Goal: Information Seeking & Learning: Learn about a topic

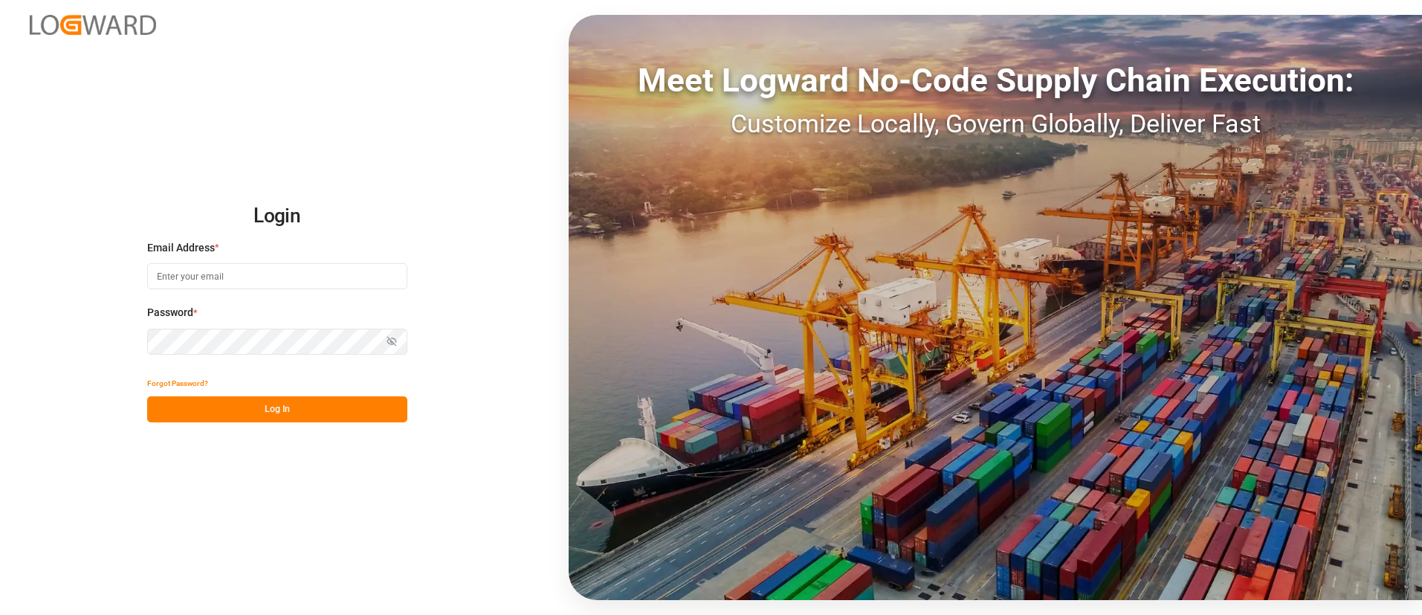
click at [326, 284] on input at bounding box center [277, 276] width 260 height 26
type input "[PERSON_NAME][EMAIL_ADDRESS][DOMAIN_NAME]"
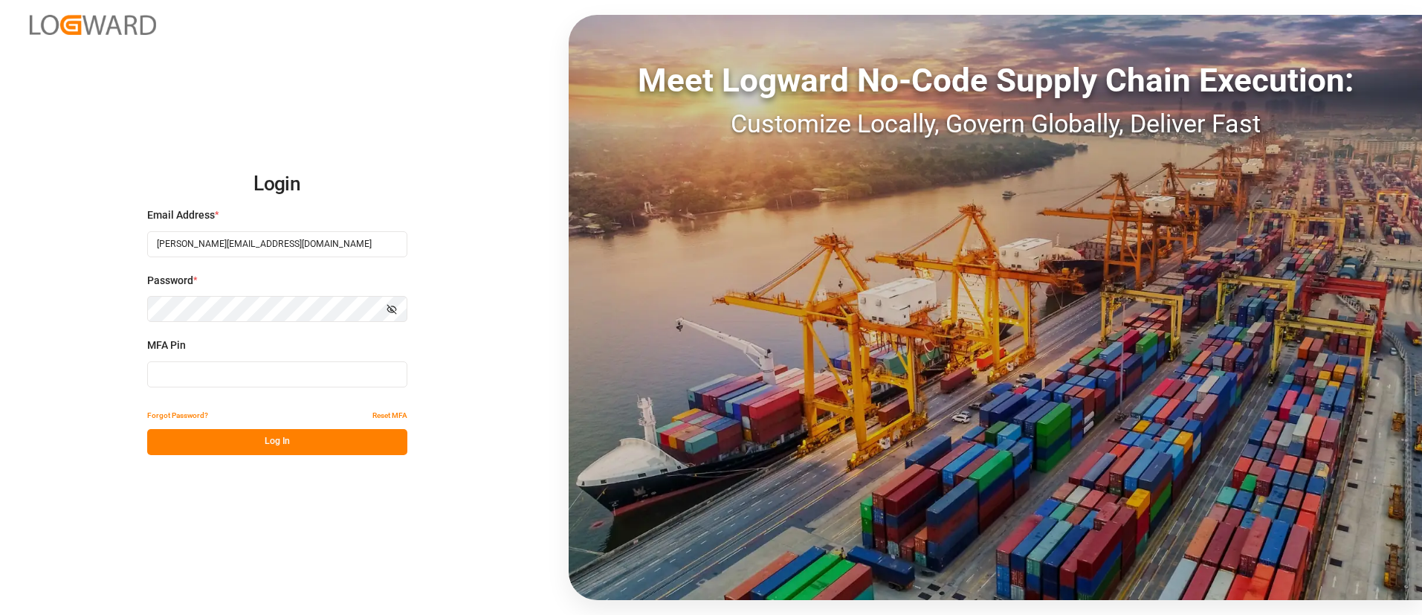
type input "516676"
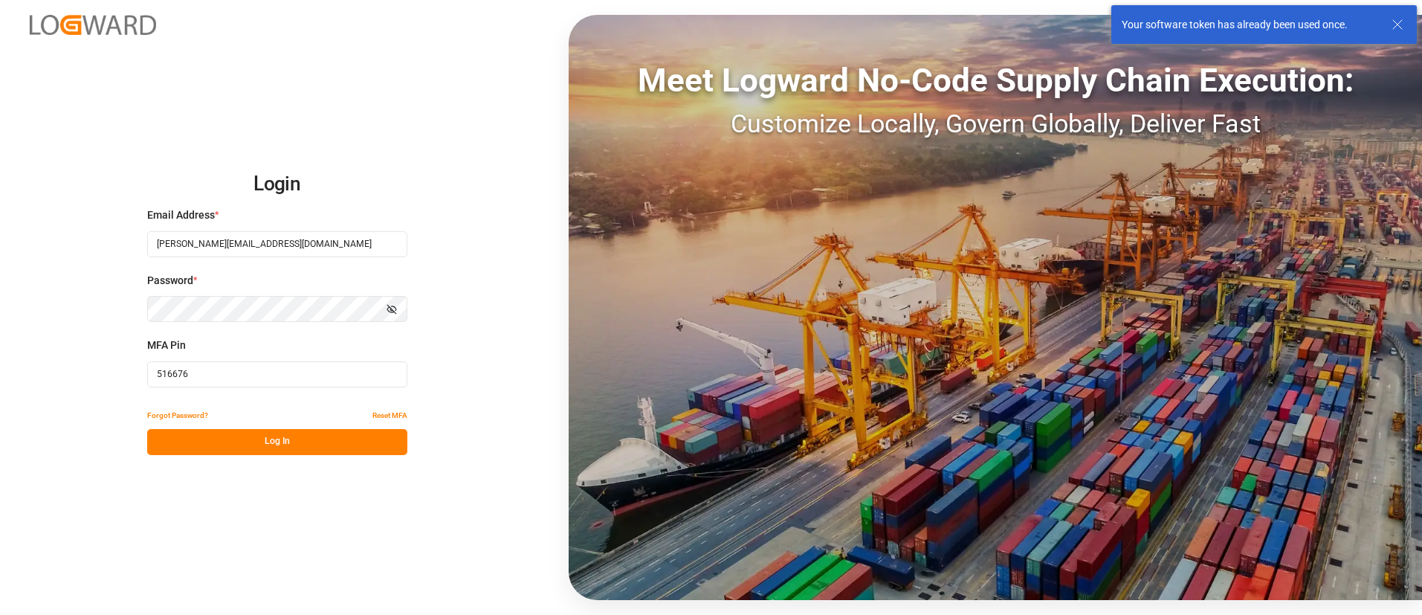
click at [444, 204] on div "Login Email Address * likith.shetty@logward.com Password * Show password MFA Pi…" at bounding box center [711, 307] width 1422 height 615
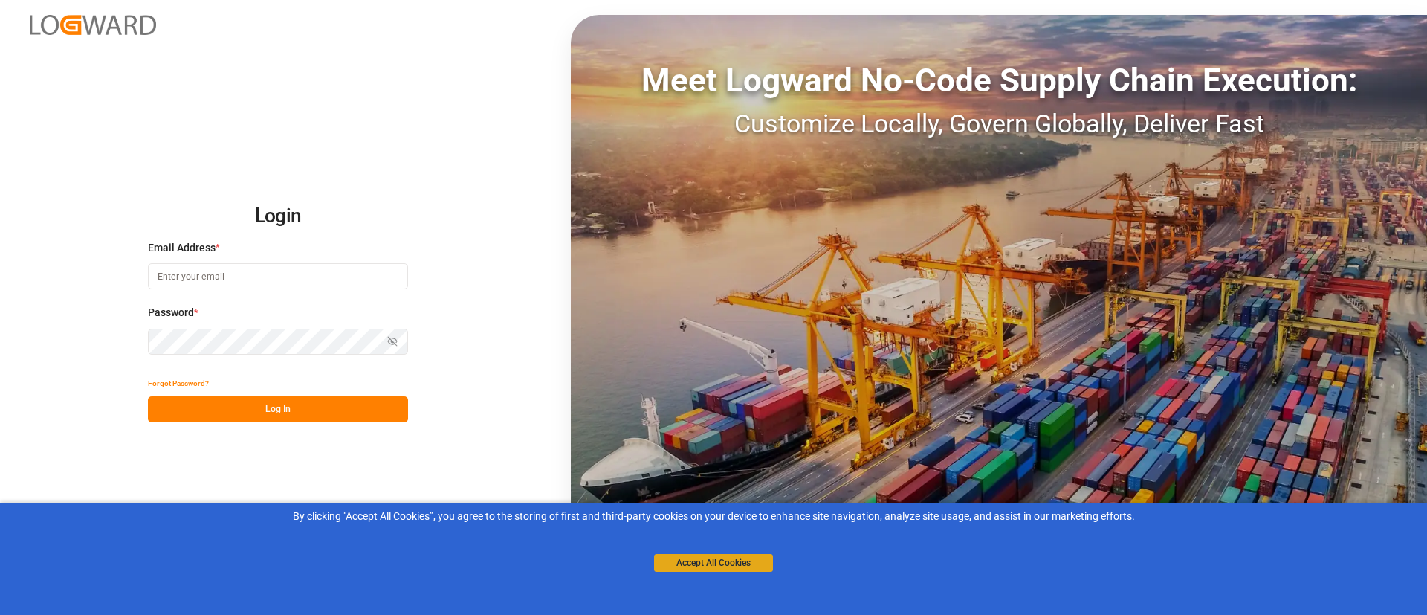
click at [685, 562] on button "Accept All Cookies" at bounding box center [713, 563] width 119 height 18
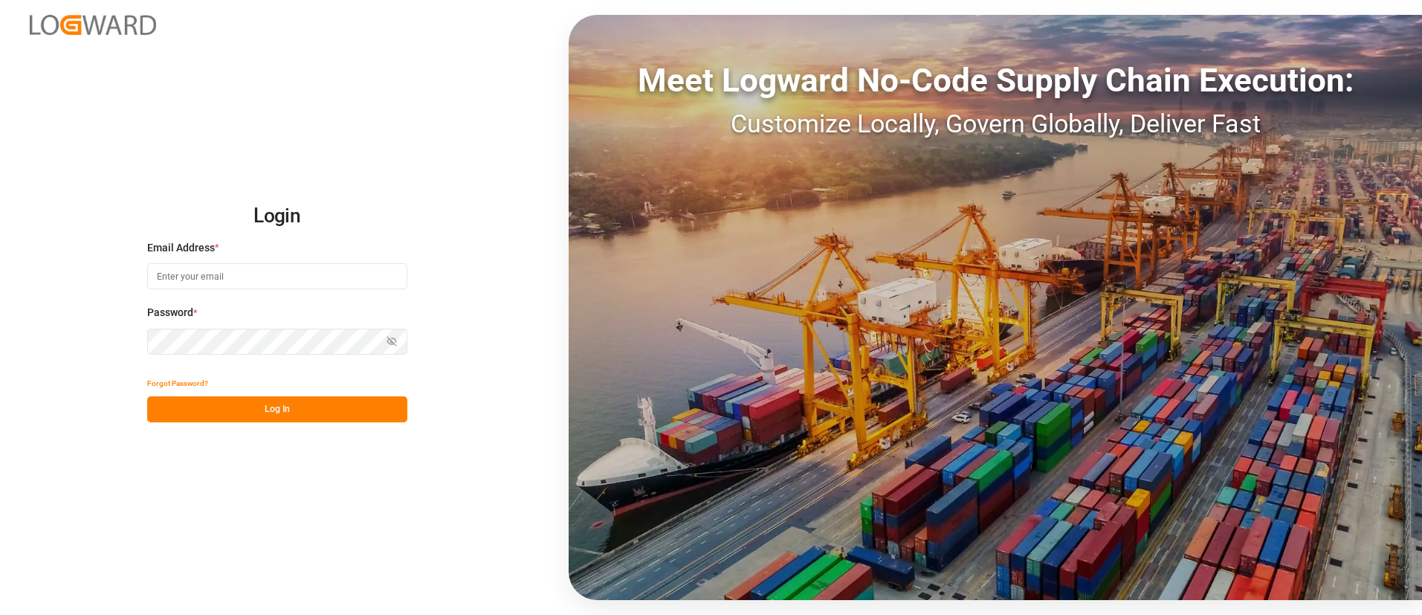
click at [274, 278] on input at bounding box center [277, 276] width 260 height 26
type input "[PERSON_NAME][EMAIL_ADDRESS][DOMAIN_NAME]"
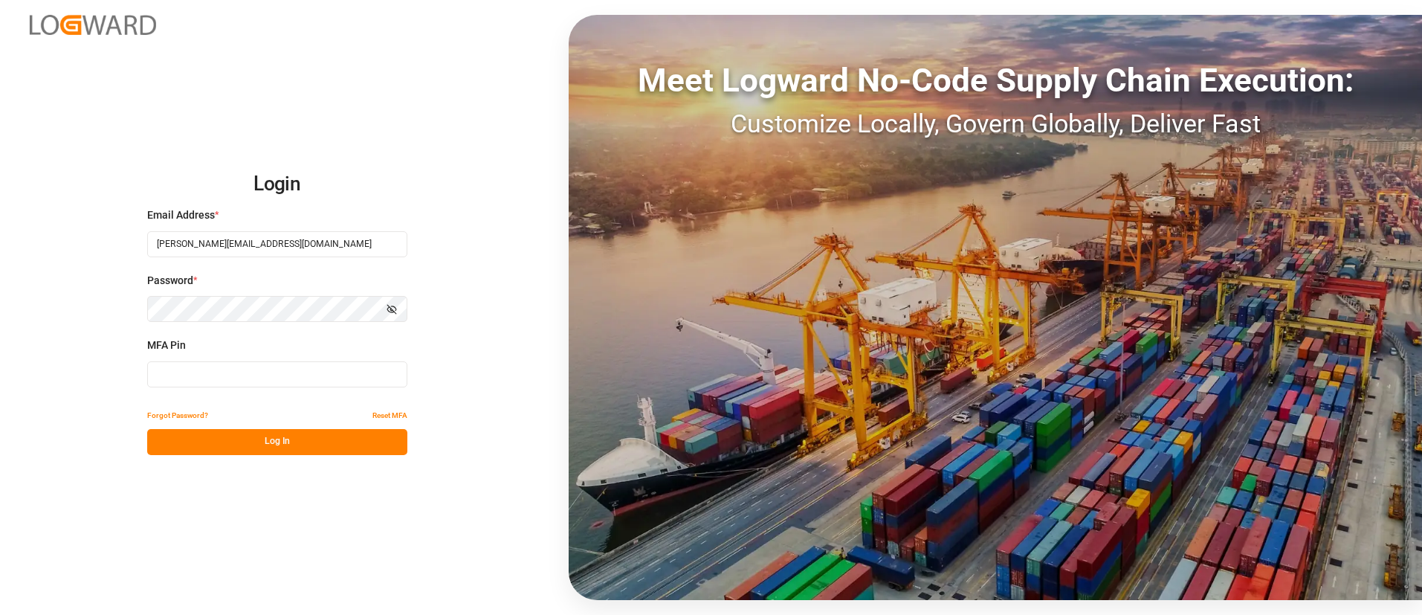
type input "596689"
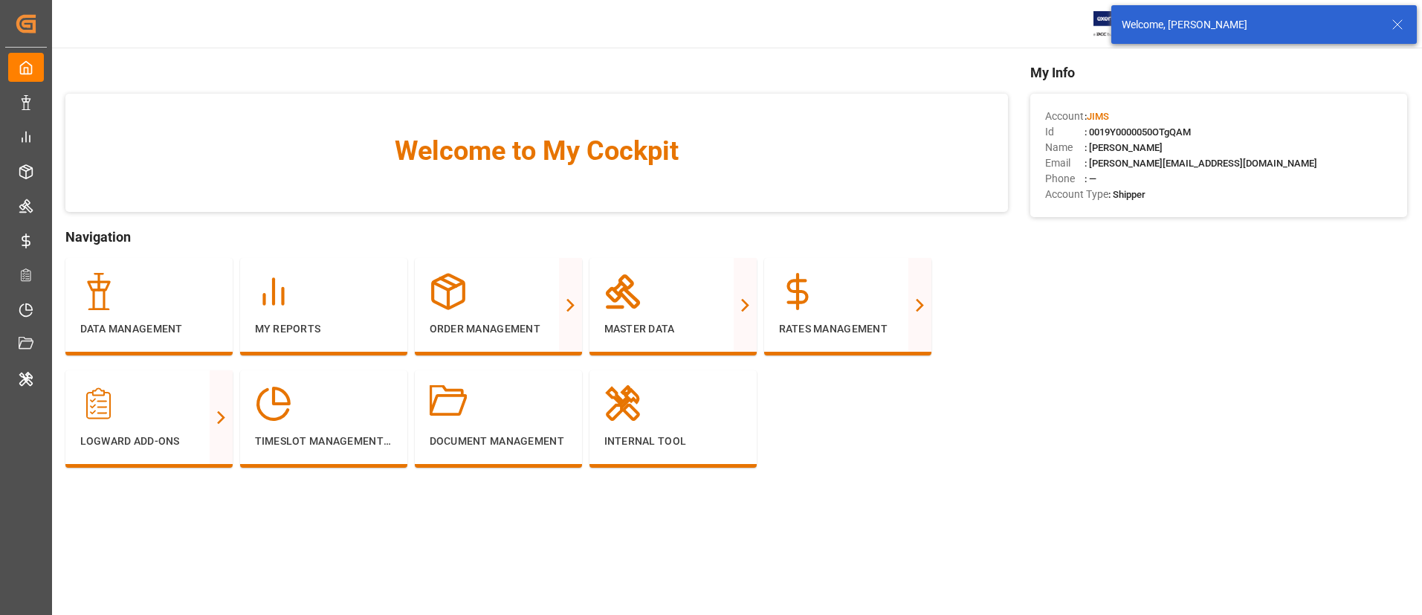
click at [1412, 234] on main "Welcome to My Cockpit Navigation Data Management My Reports Order Management Pu…" at bounding box center [736, 341] width 1371 height 559
click at [1392, 21] on icon at bounding box center [1398, 25] width 18 height 18
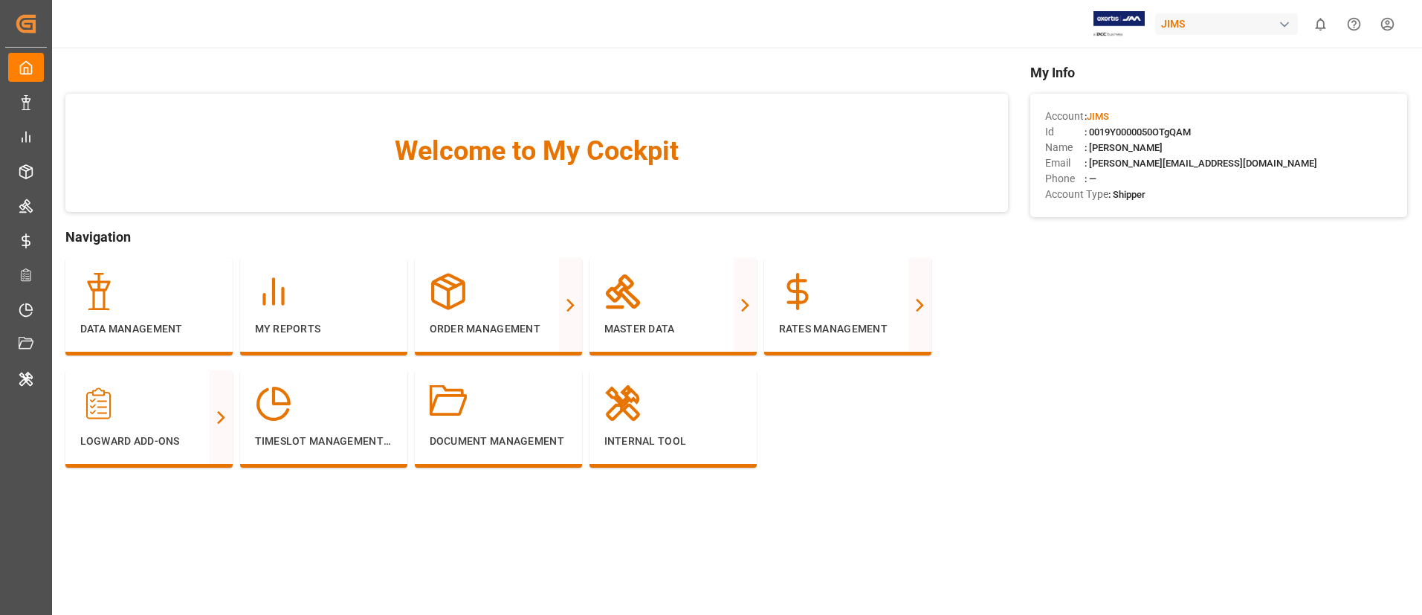
click at [1288, 19] on div "button" at bounding box center [1284, 24] width 15 height 15
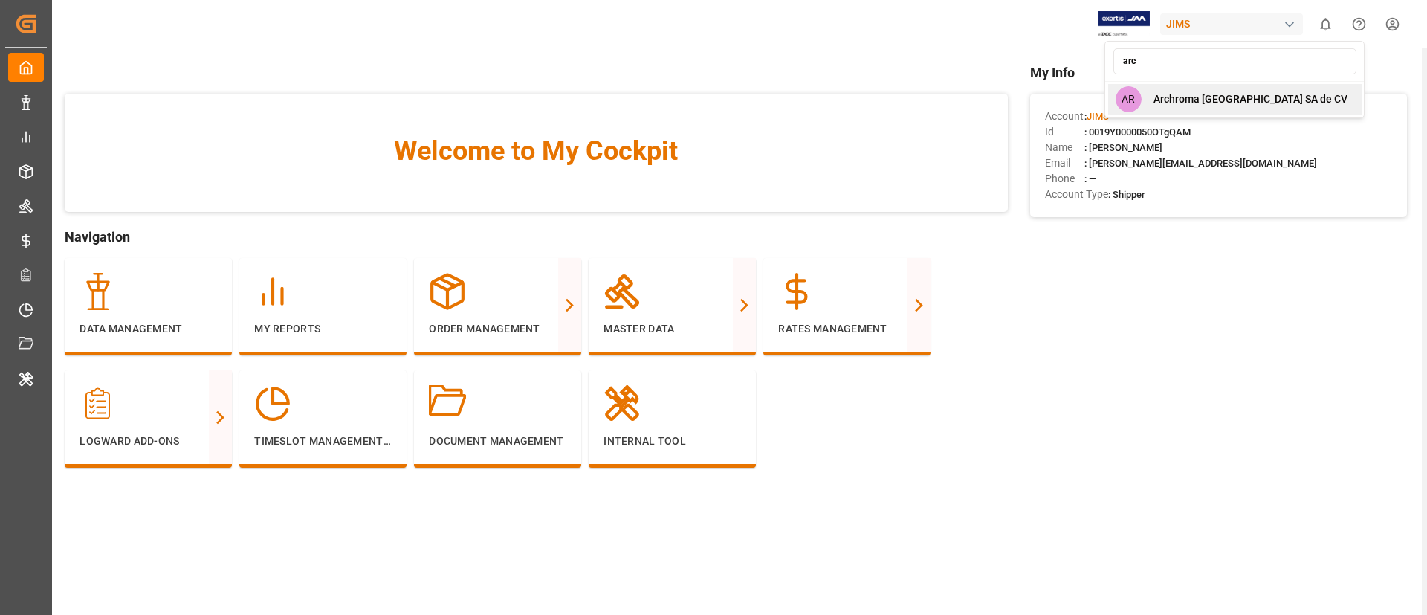
type input "arc"
click at [1247, 91] on span "Archroma Mexico SA de CV" at bounding box center [1251, 99] width 194 height 16
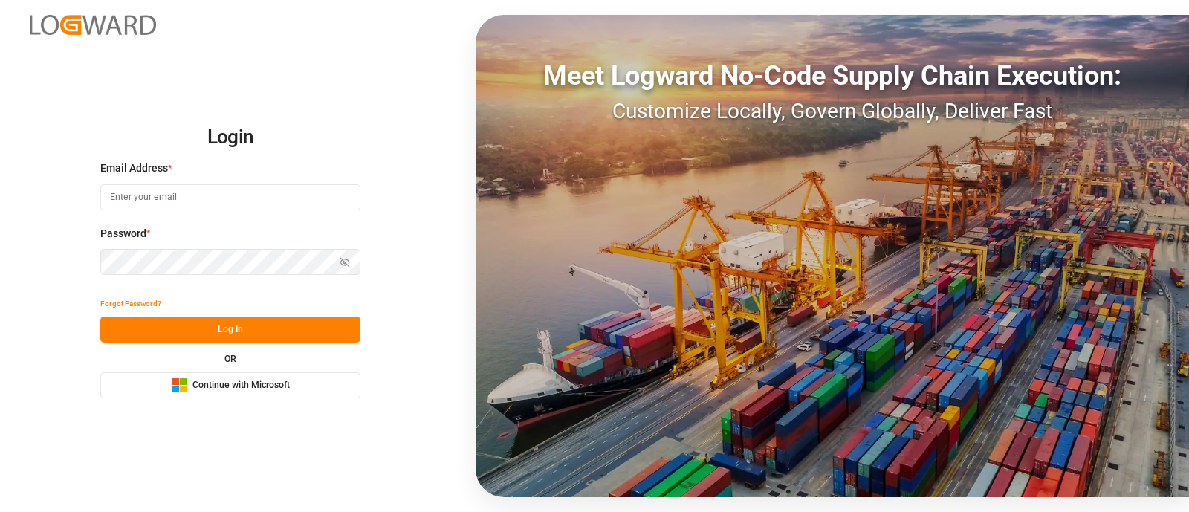
click at [234, 381] on span "Continue with Microsoft" at bounding box center [241, 385] width 97 height 13
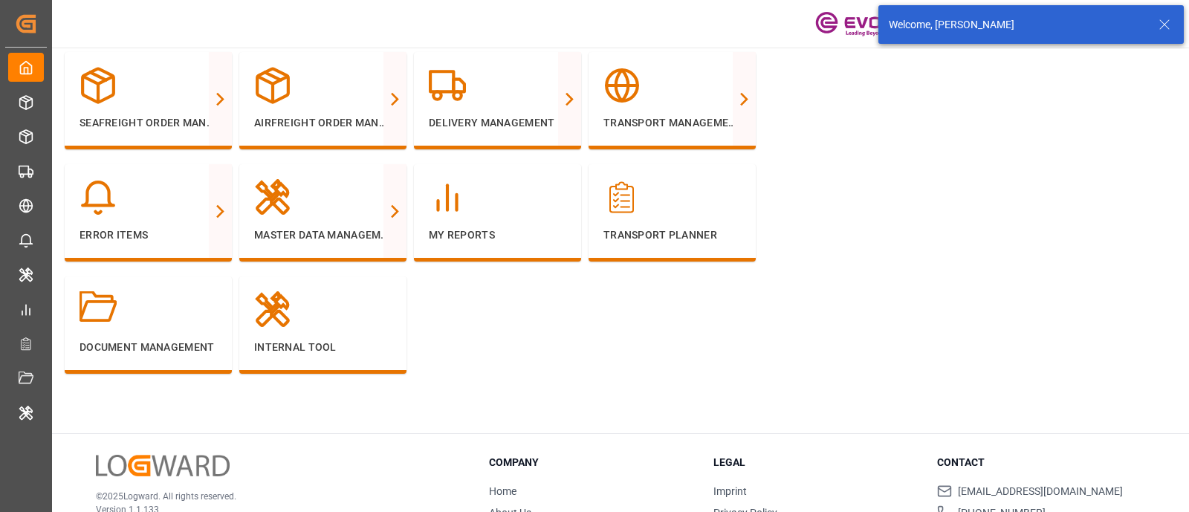
scroll to position [204, 0]
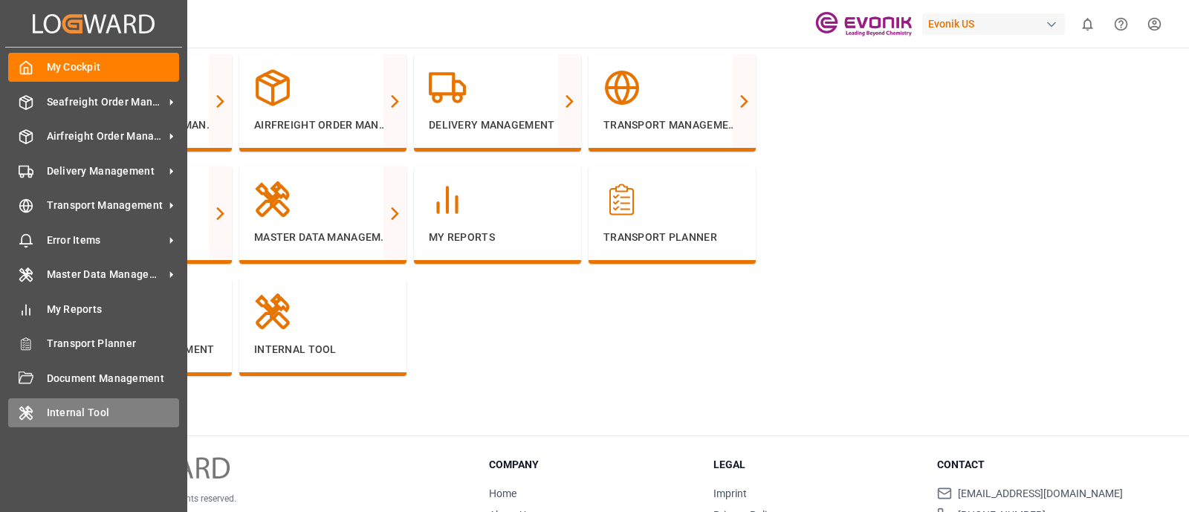
click at [106, 407] on span "Internal Tool" at bounding box center [113, 413] width 133 height 16
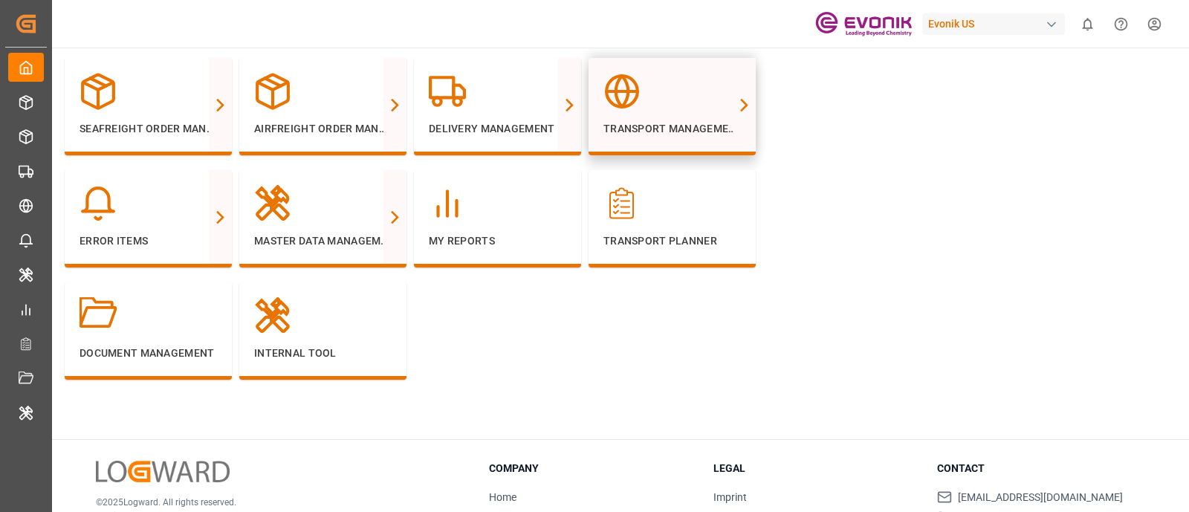
scroll to position [201, 0]
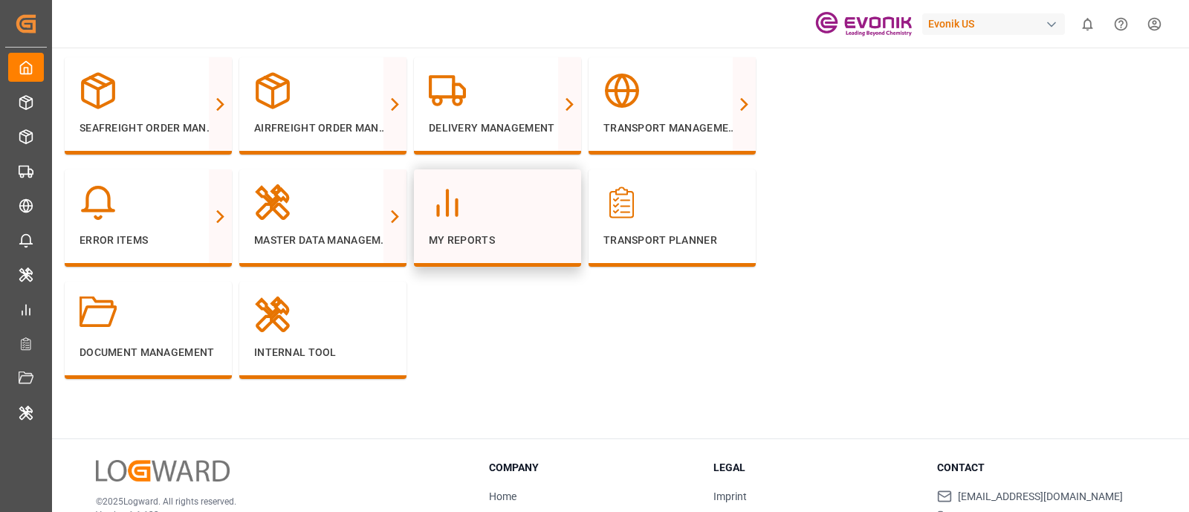
click at [474, 248] on div "My Reports" at bounding box center [497, 217] width 167 height 97
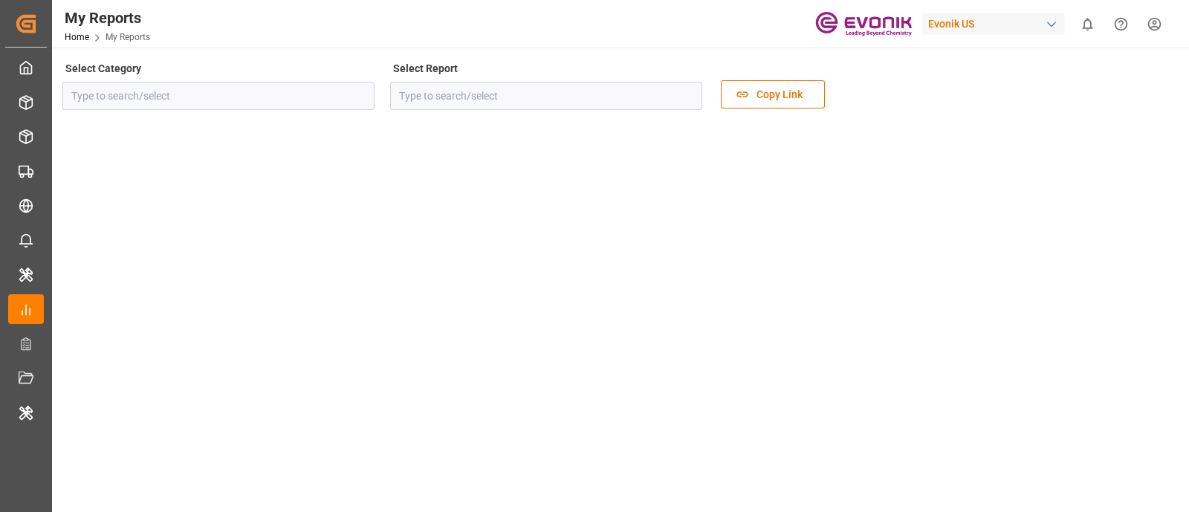
type input "Allocation"
type input "Allocation Management Admin Dashboard"
click at [364, 106] on button "open menu" at bounding box center [358, 96] width 22 height 23
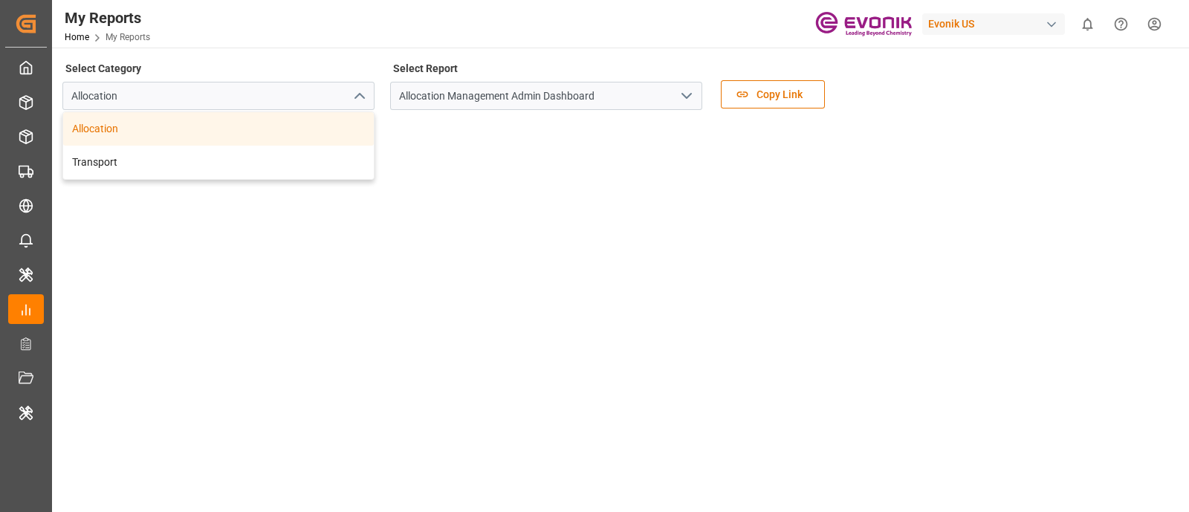
click at [680, 88] on icon "open menu" at bounding box center [687, 96] width 18 height 18
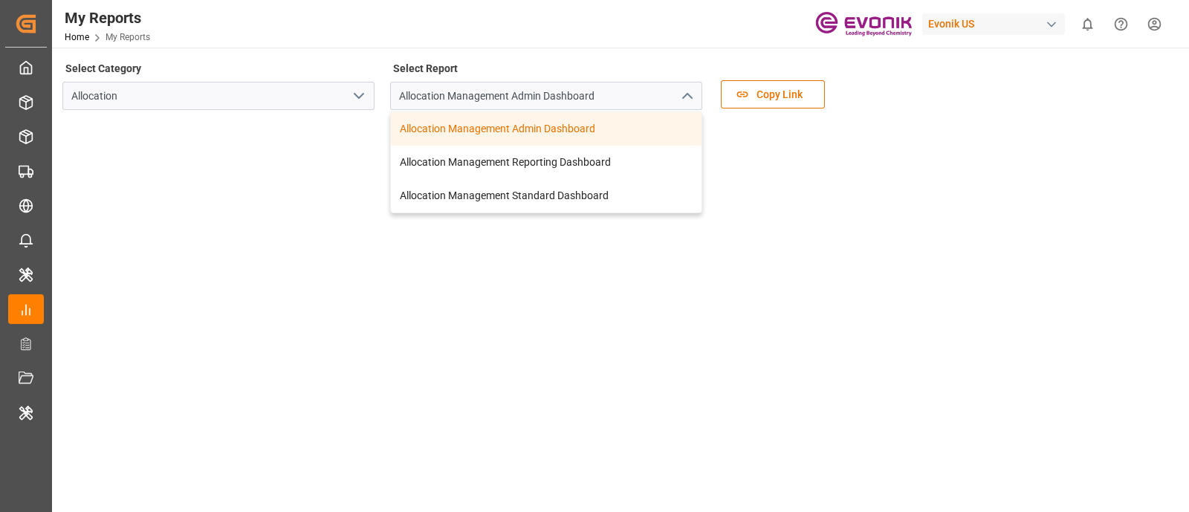
click at [680, 88] on icon "close menu" at bounding box center [687, 96] width 18 height 18
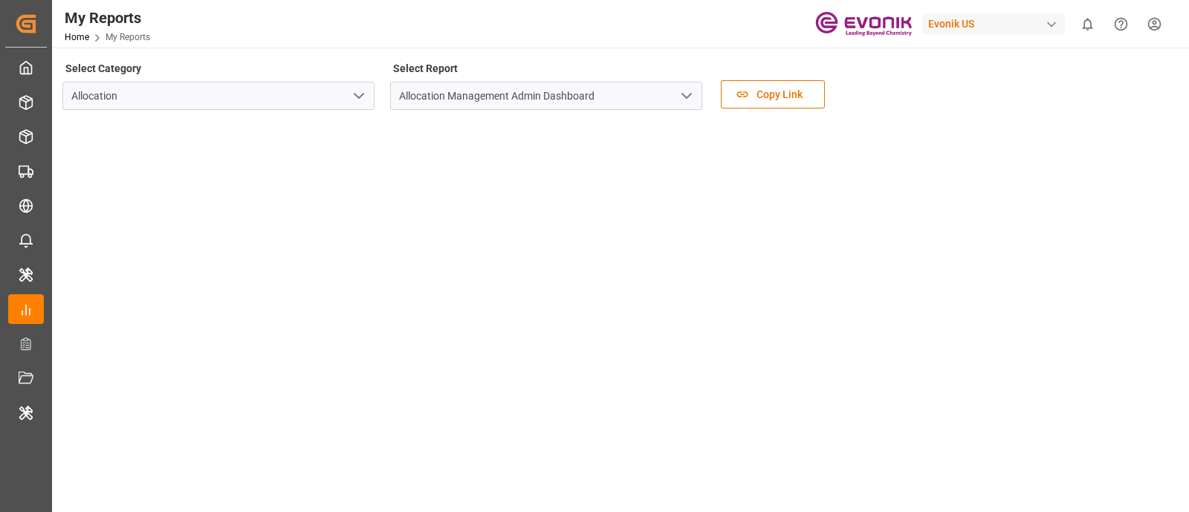
click at [363, 97] on icon "open menu" at bounding box center [359, 96] width 18 height 18
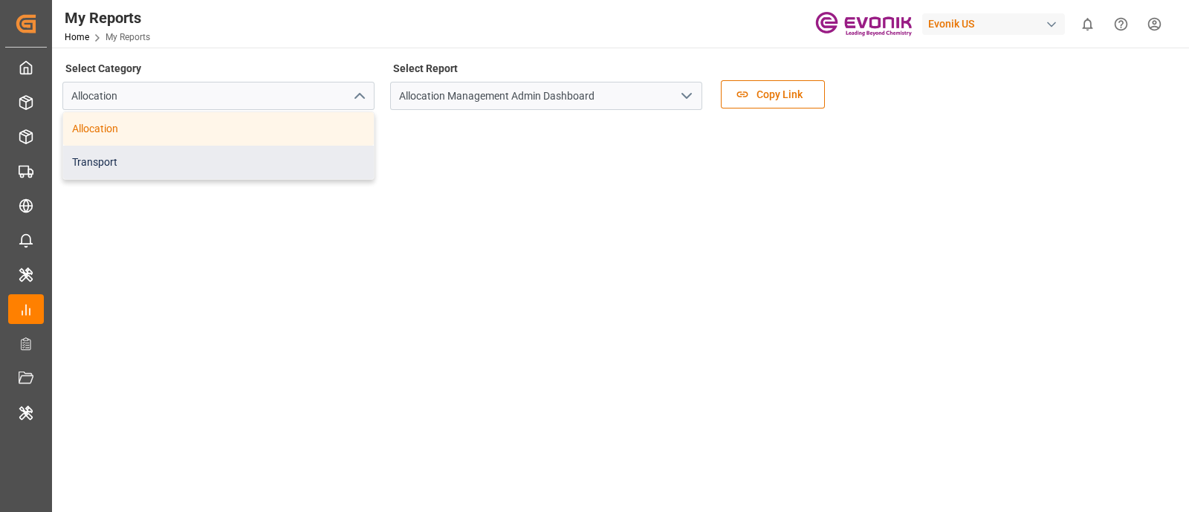
click at [308, 161] on div "Transport" at bounding box center [218, 162] width 311 height 33
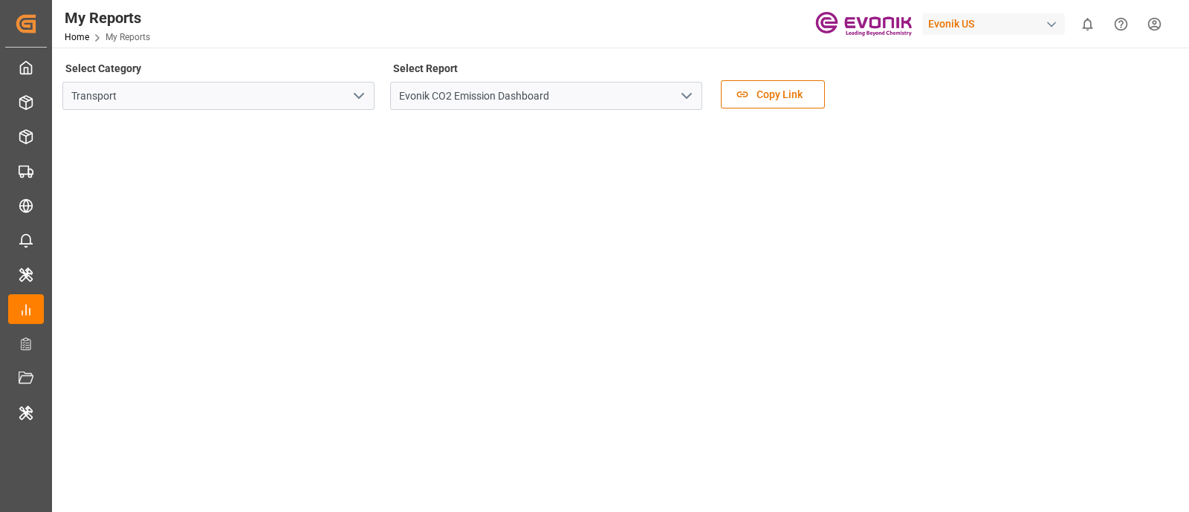
click at [684, 100] on icon "open menu" at bounding box center [687, 96] width 18 height 18
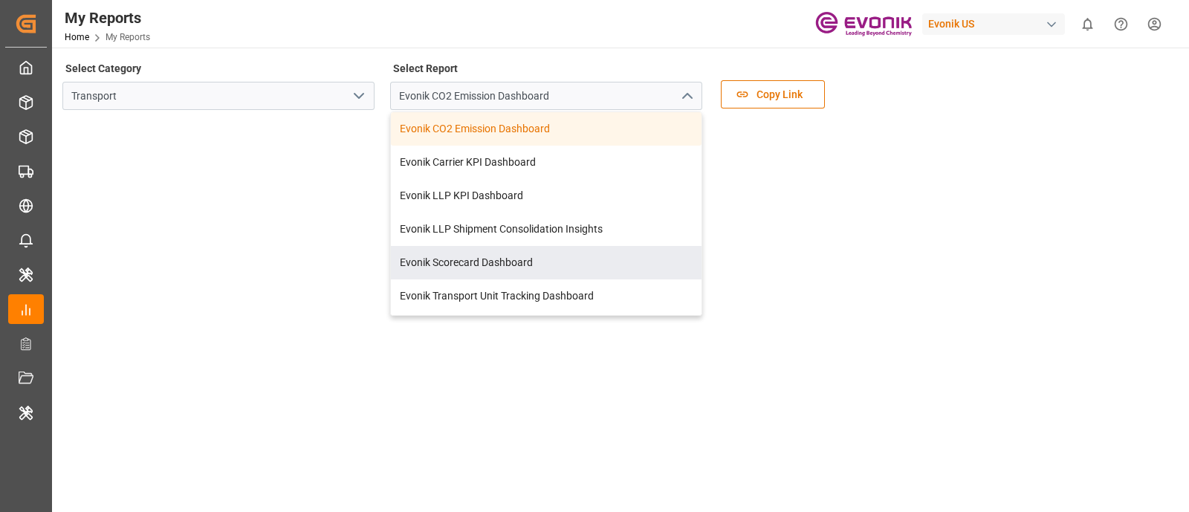
click at [922, 103] on div "Select Category Transport Select Report Evonik CO2 Emission Dashboard Evonik CO…" at bounding box center [619, 89] width 1114 height 62
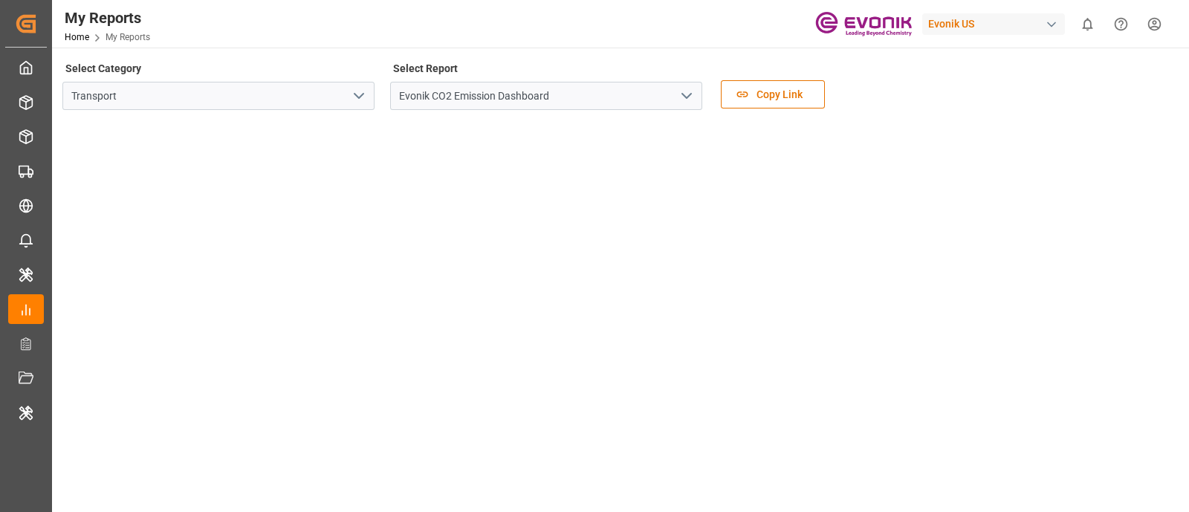
click at [962, 22] on div "Evonik US" at bounding box center [993, 24] width 143 height 22
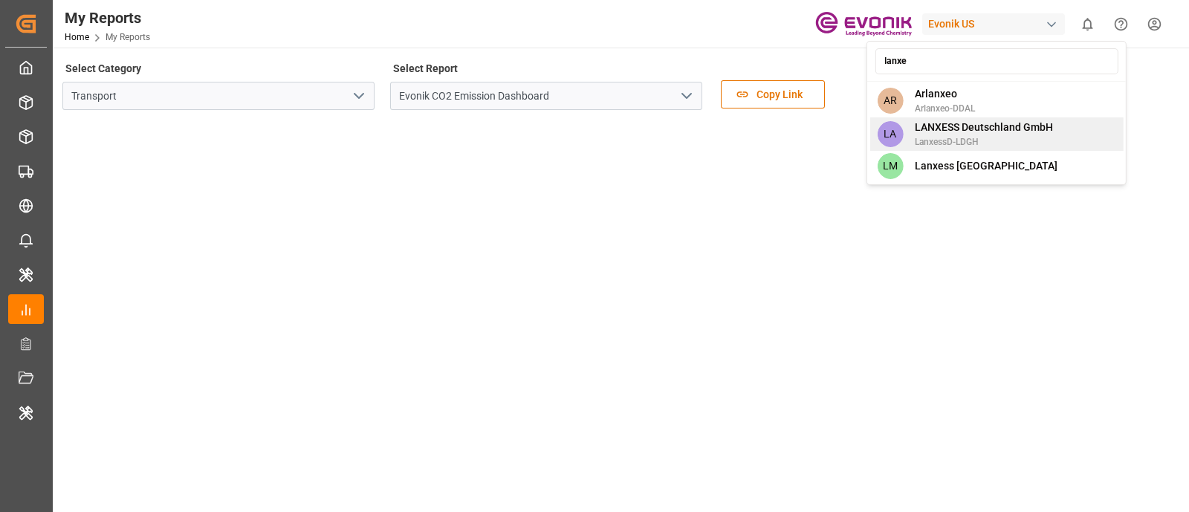
type input "lanxe"
click at [963, 134] on span "LANXESS Deutschland GmbH" at bounding box center [984, 128] width 138 height 16
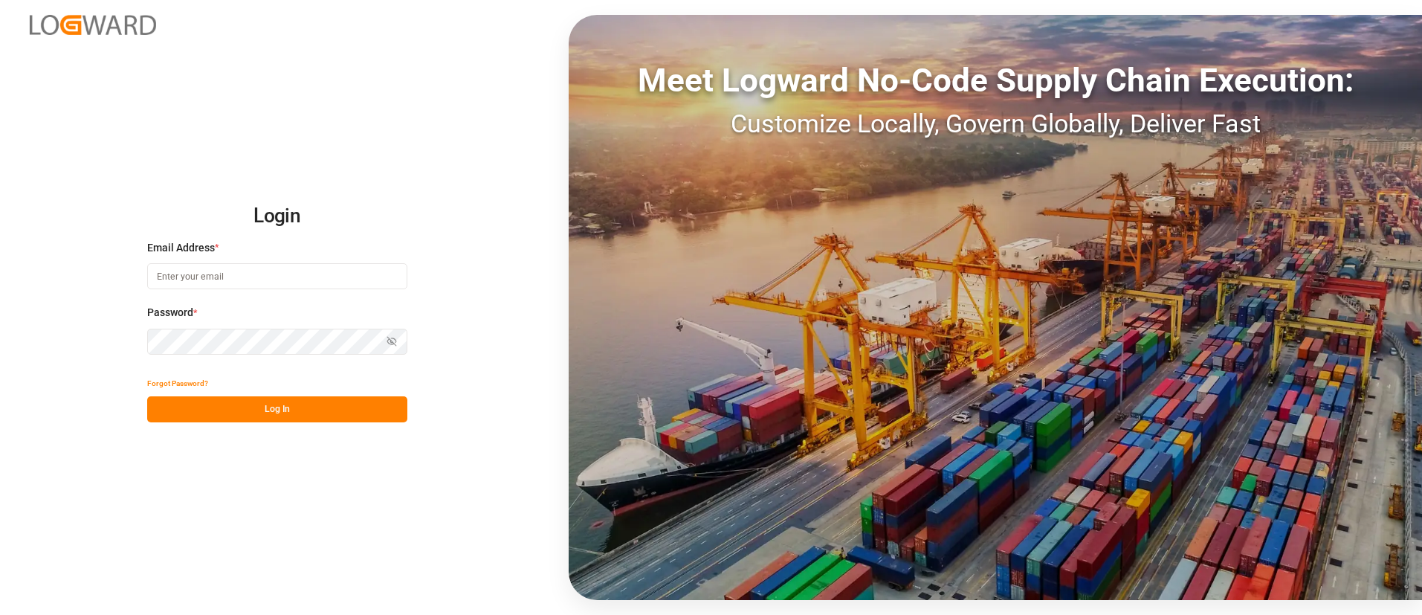
click at [302, 274] on input at bounding box center [277, 276] width 260 height 26
type input "[PERSON_NAME][EMAIL_ADDRESS][DOMAIN_NAME]"
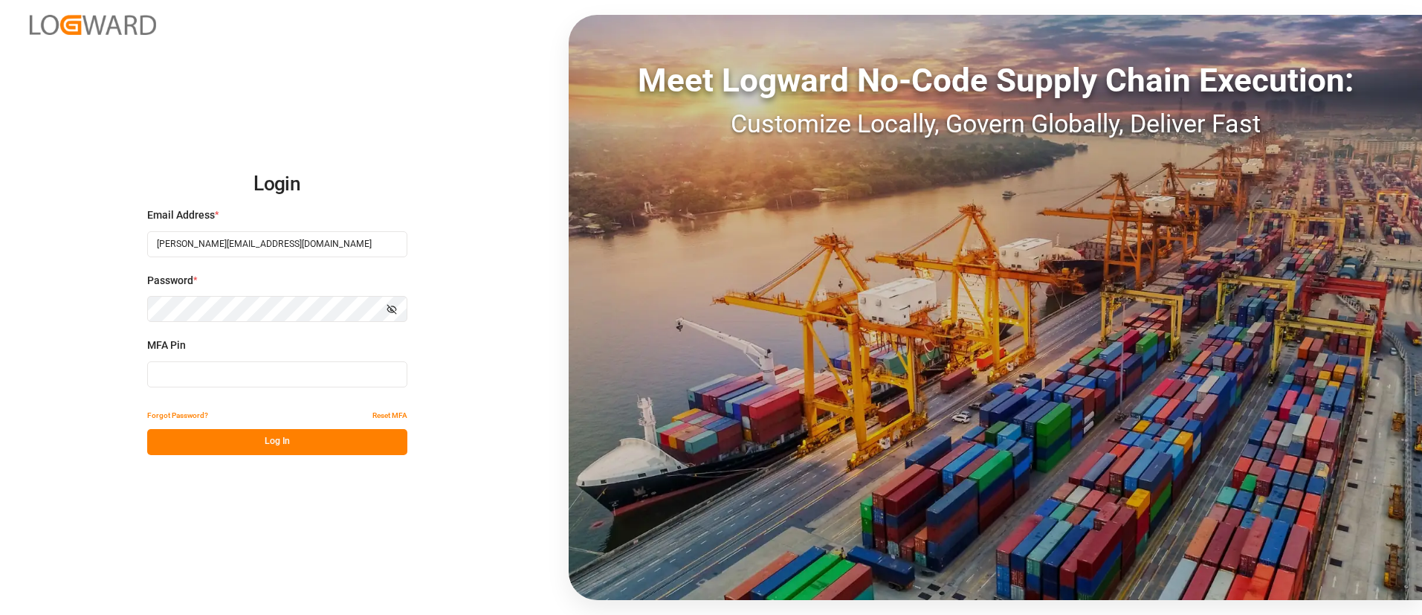
type input "255166"
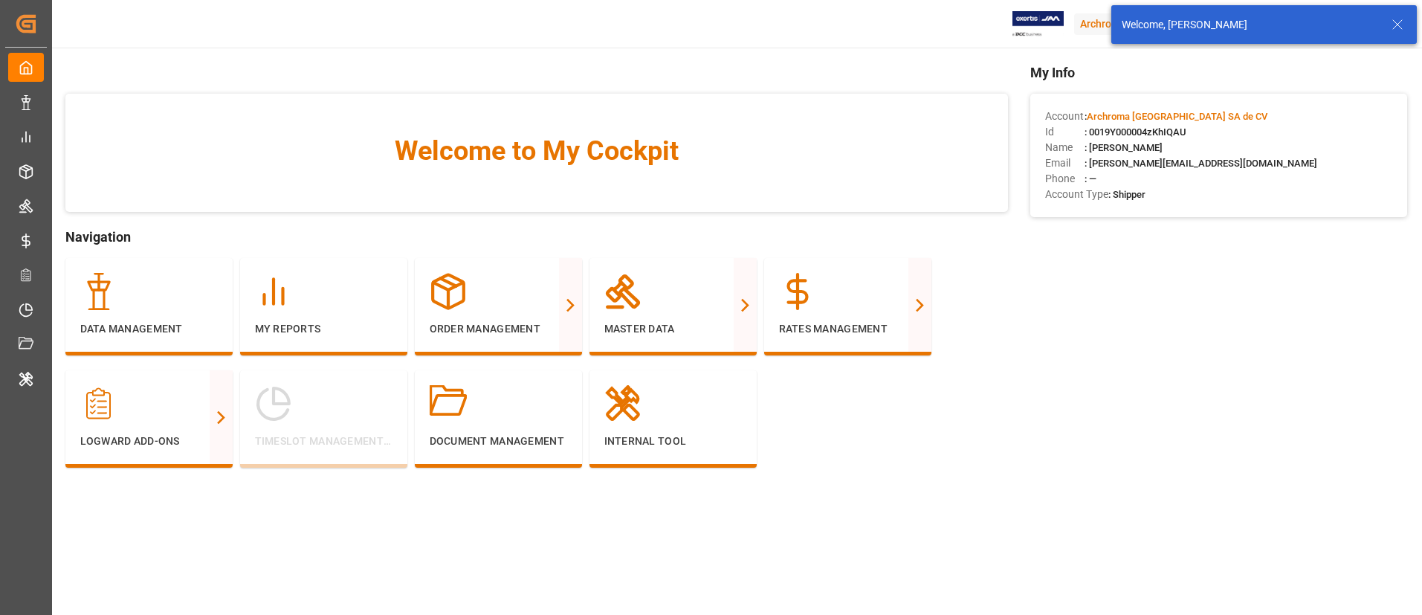
click at [1395, 32] on icon at bounding box center [1398, 25] width 18 height 18
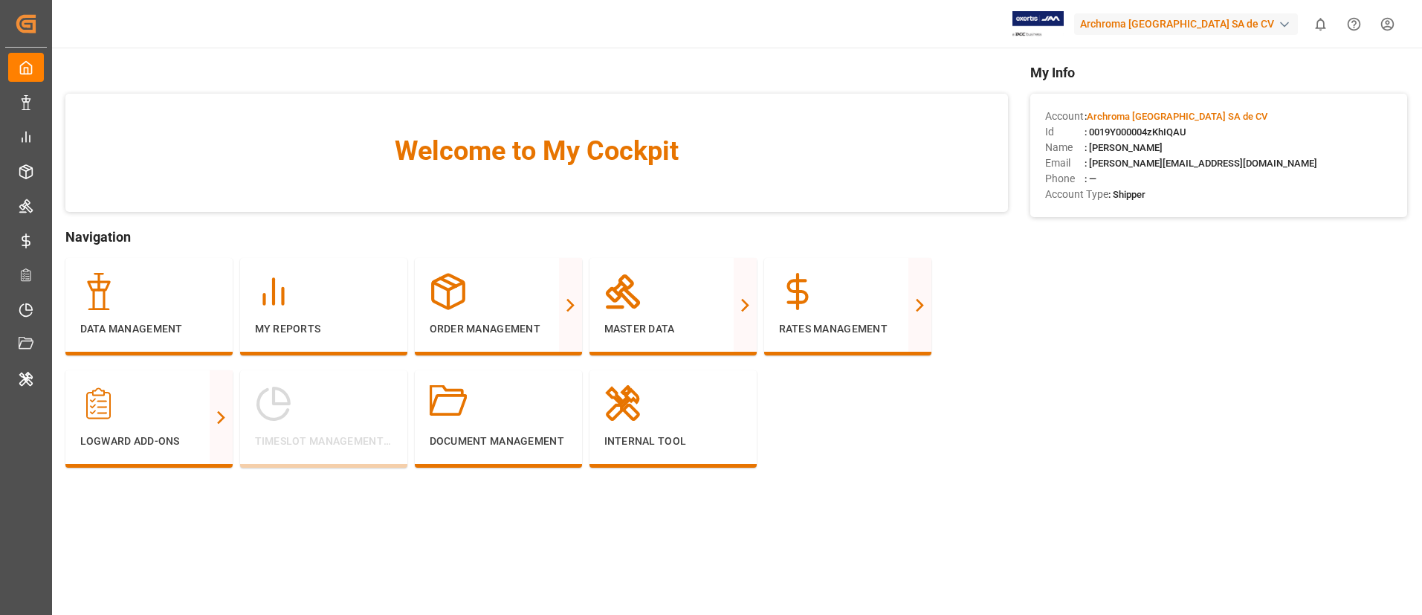
click at [1287, 27] on div "button" at bounding box center [1284, 24] width 15 height 15
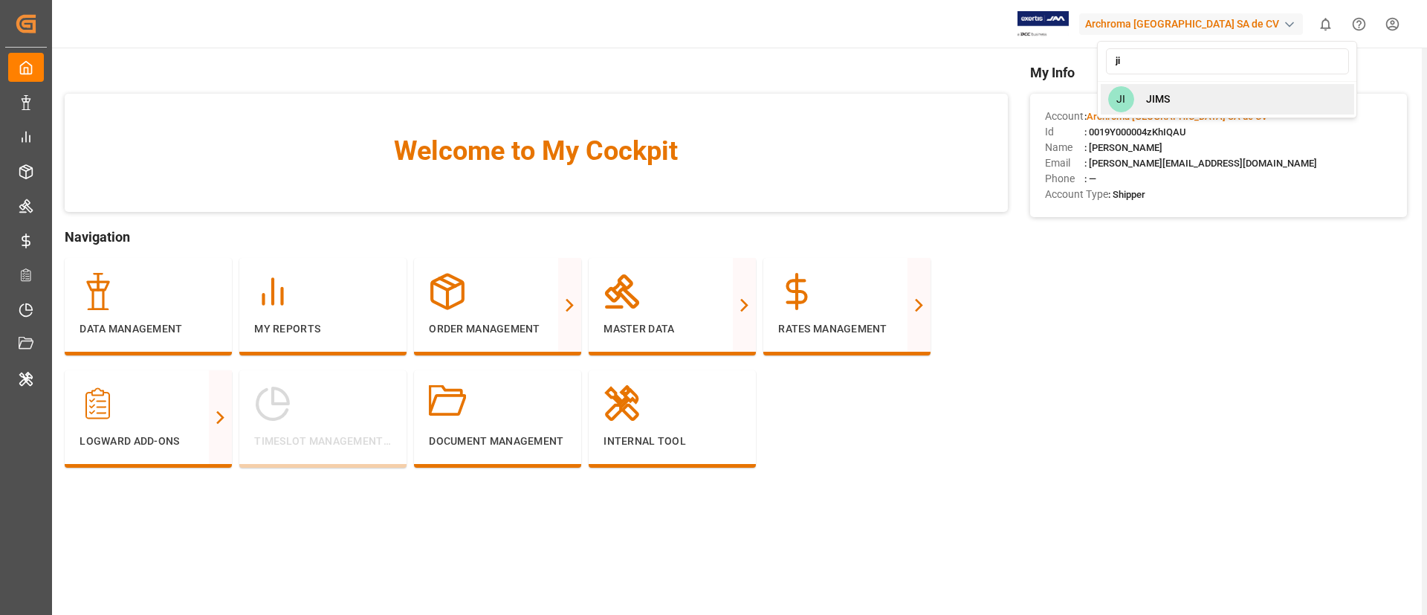
type input "ji"
click at [1180, 95] on div "JI JIMS" at bounding box center [1227, 99] width 253 height 30
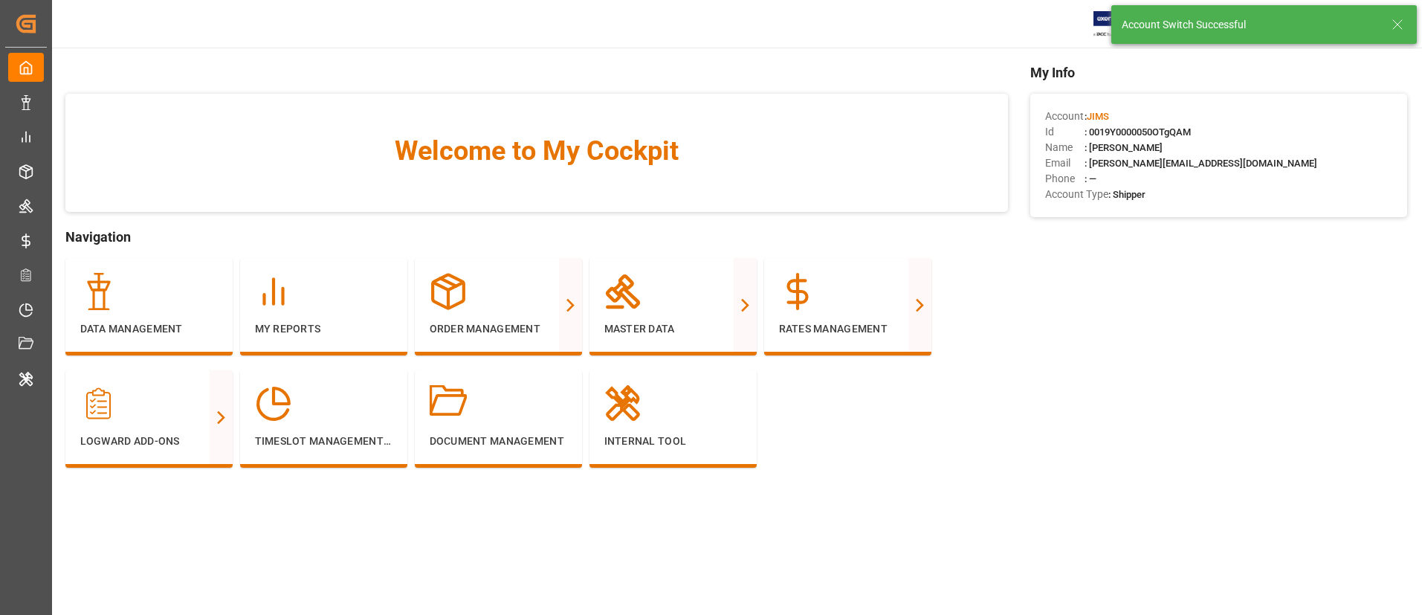
click at [1394, 21] on line at bounding box center [1397, 24] width 9 height 9
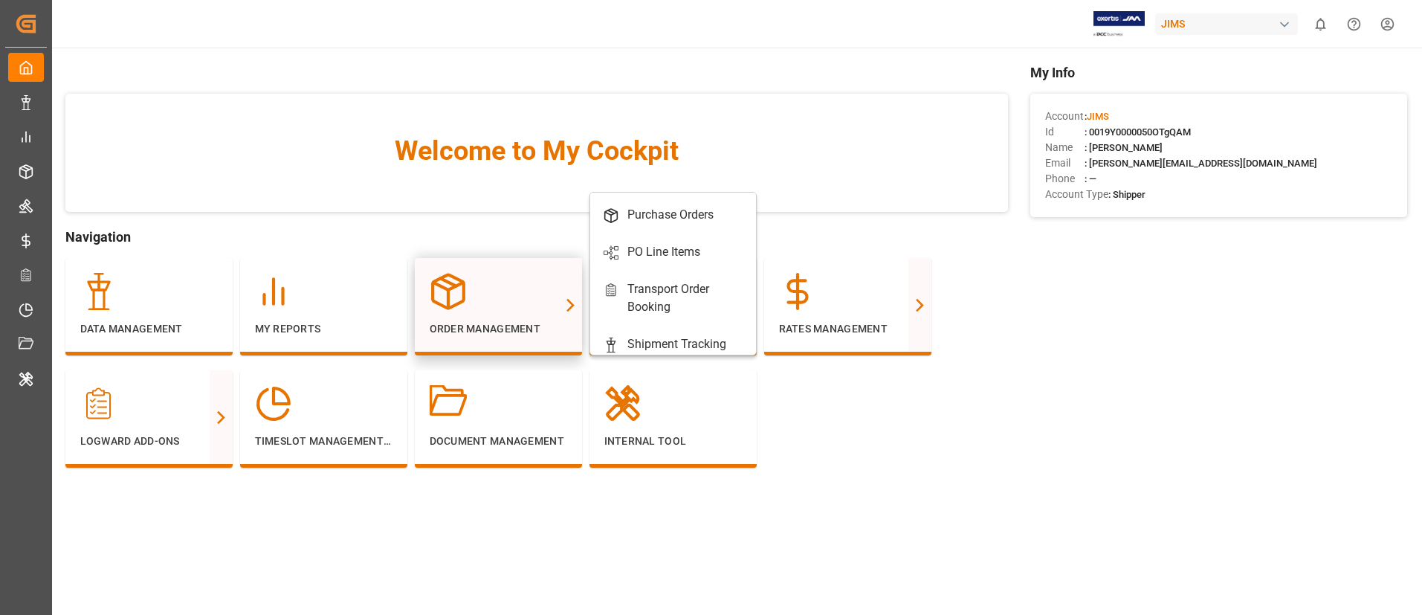
click at [515, 309] on div at bounding box center [499, 291] width 138 height 37
click at [638, 218] on div "Purchase Orders" at bounding box center [670, 215] width 86 height 18
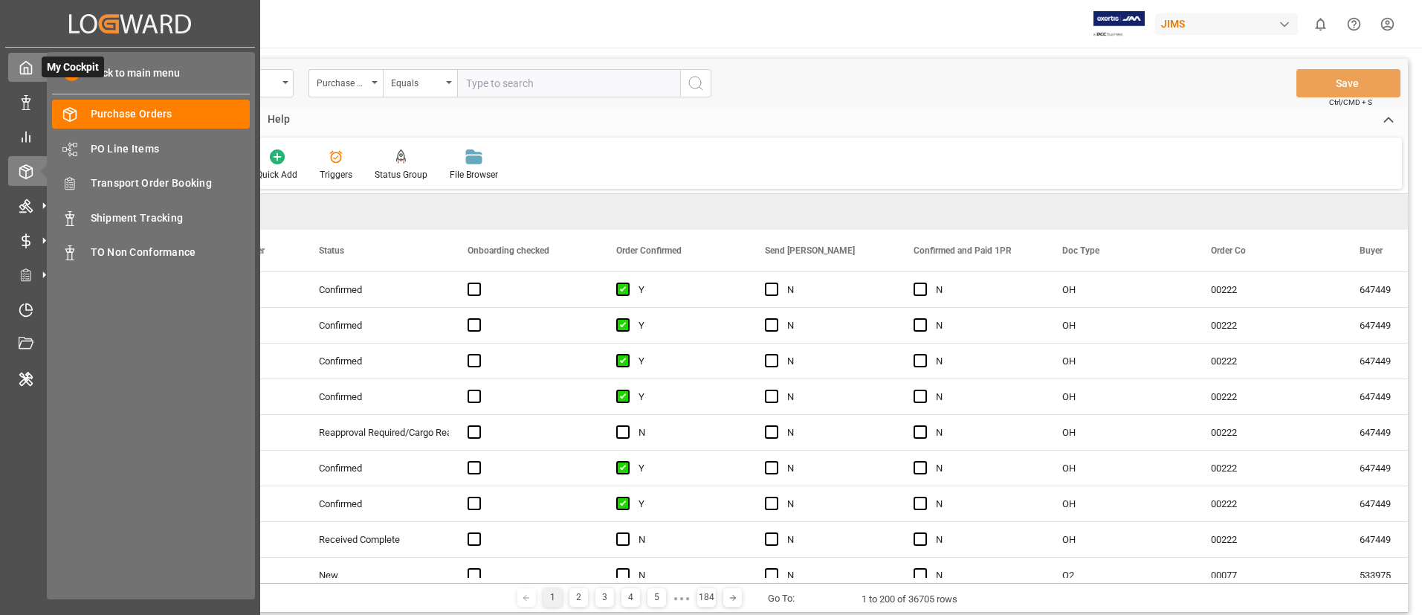
click at [26, 53] on div "My Cockpit My Cockpit" at bounding box center [130, 67] width 244 height 29
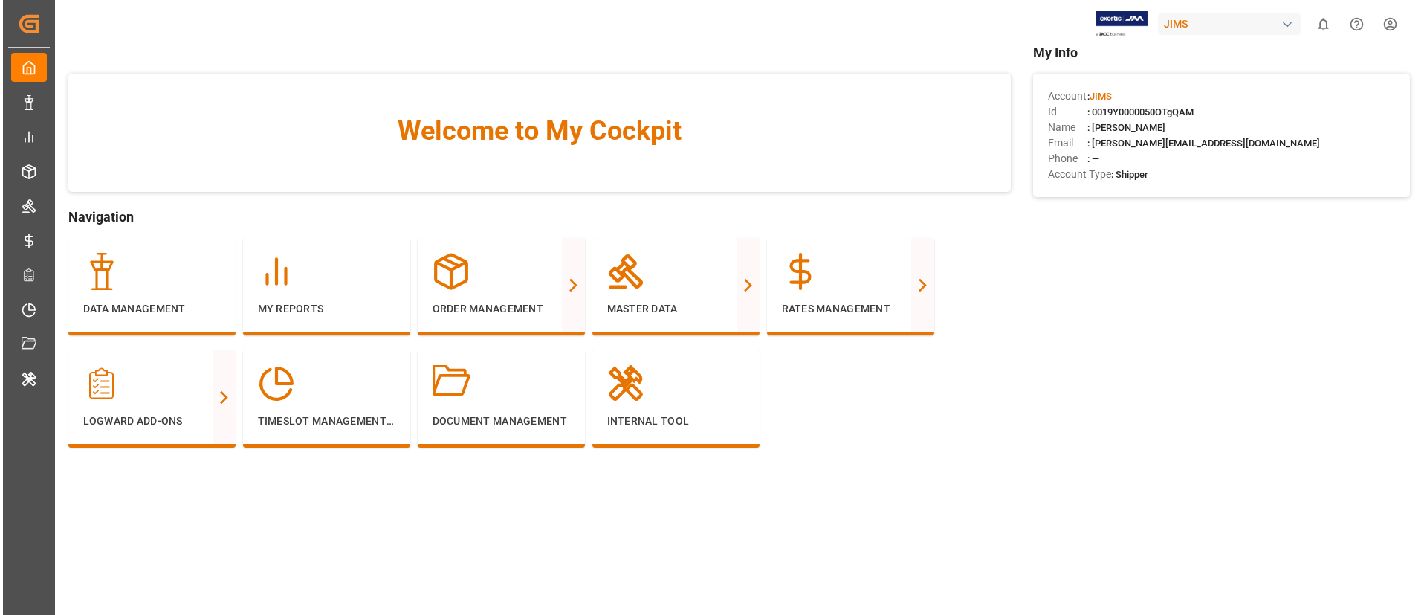
scroll to position [25, 0]
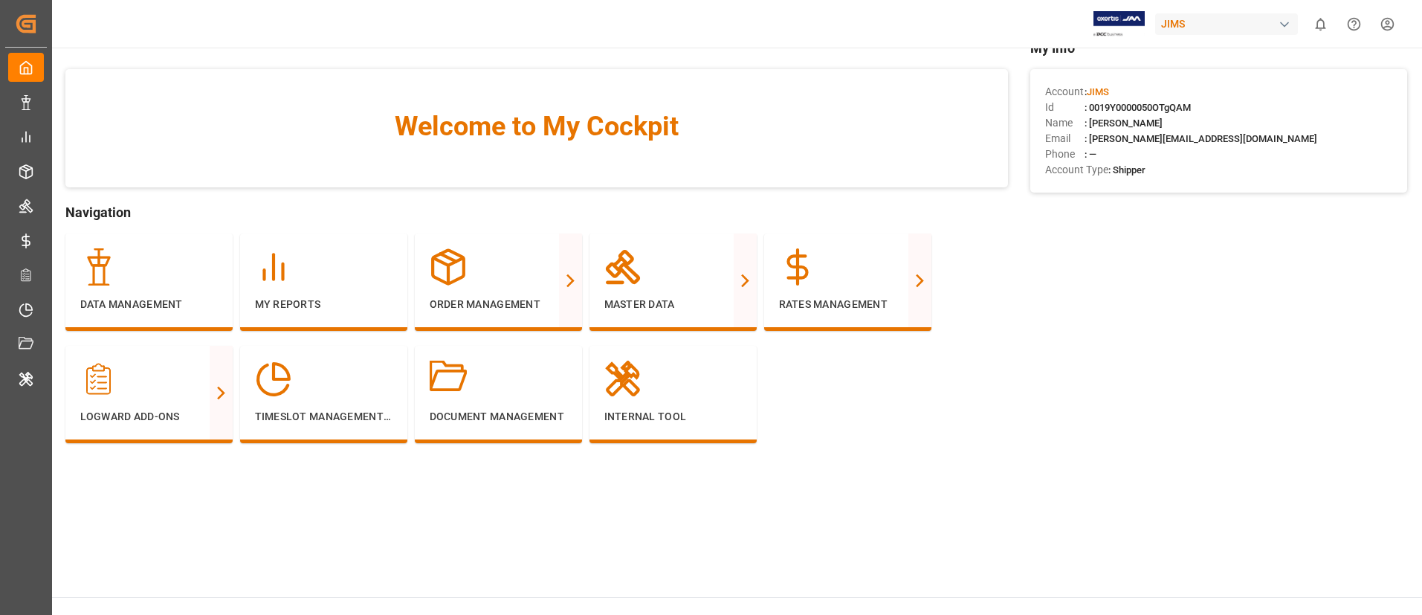
click at [1183, 26] on div "JIMS" at bounding box center [1226, 24] width 143 height 22
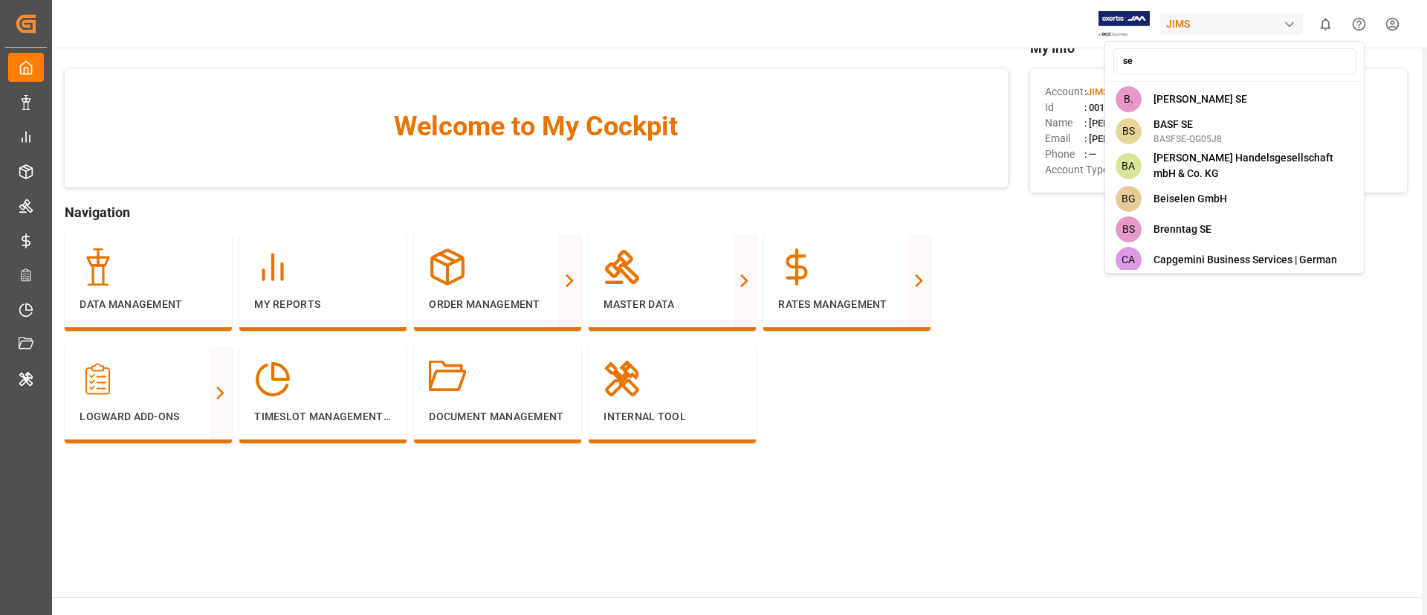
type input "s"
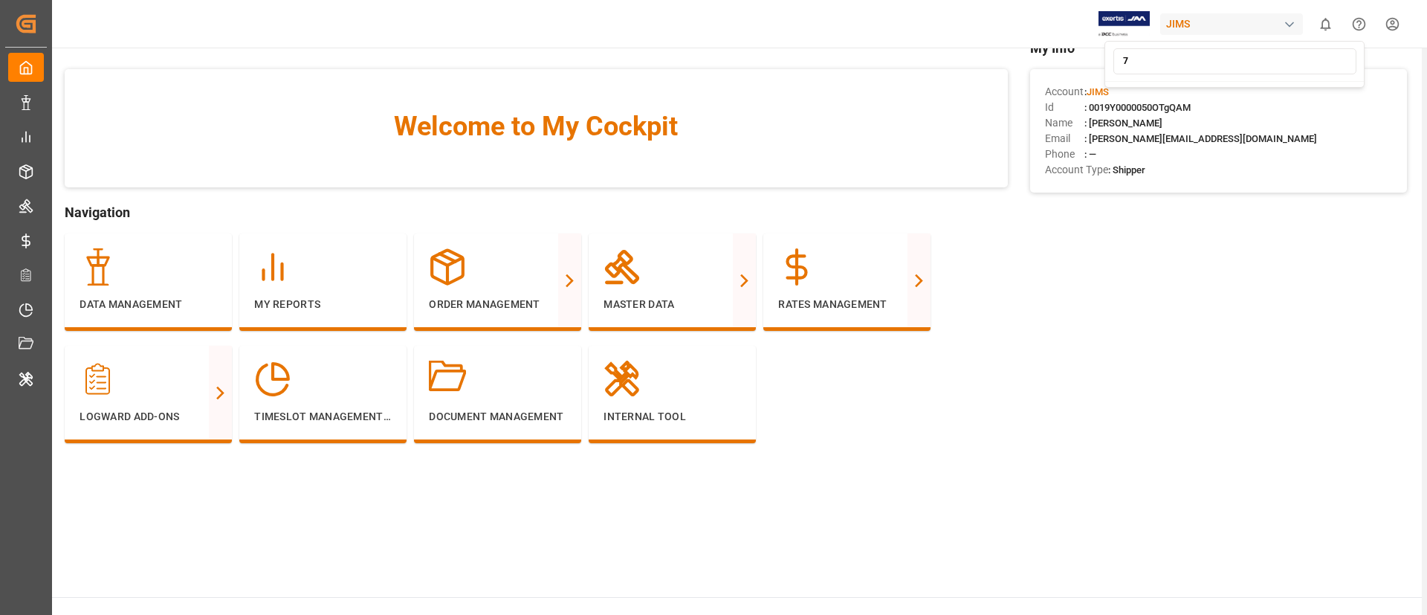
type input "7"
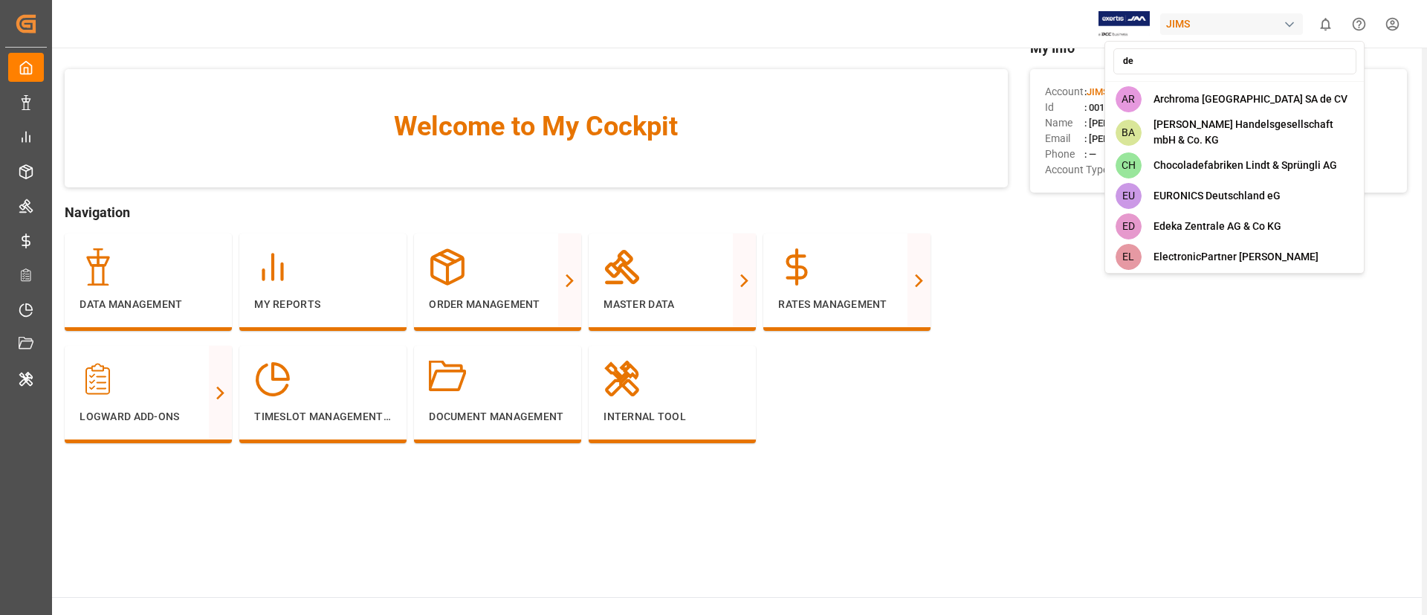
type input "d"
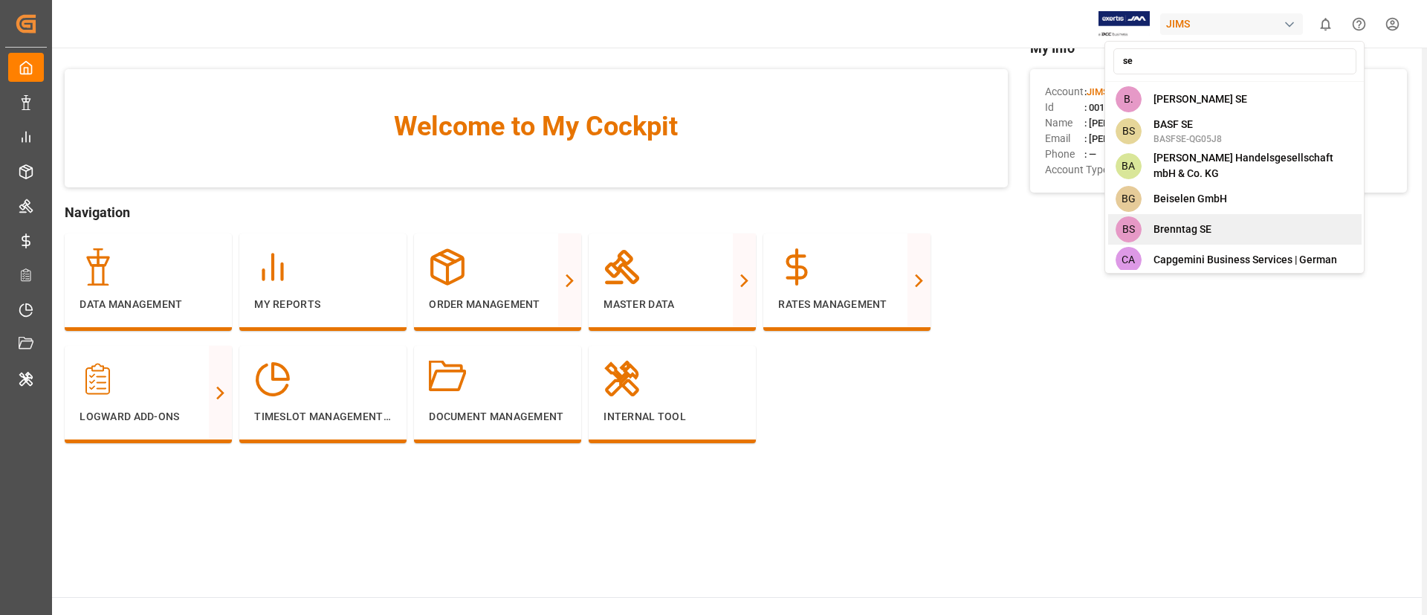
type input "s"
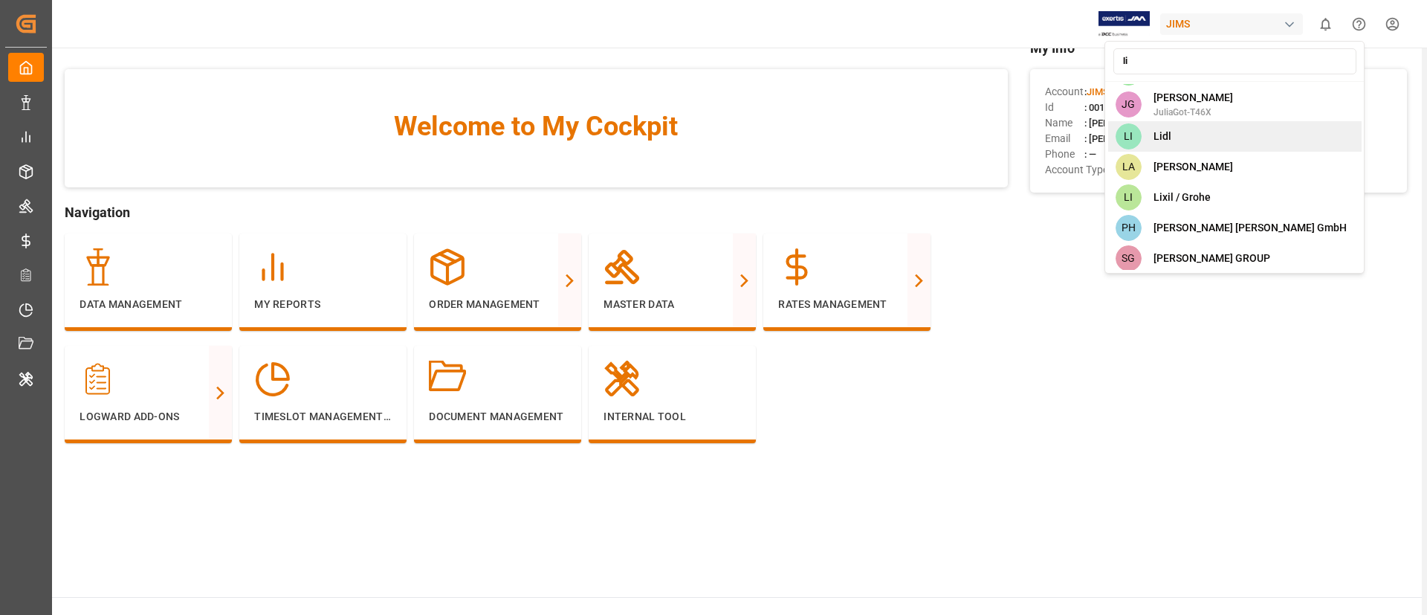
scroll to position [94, 0]
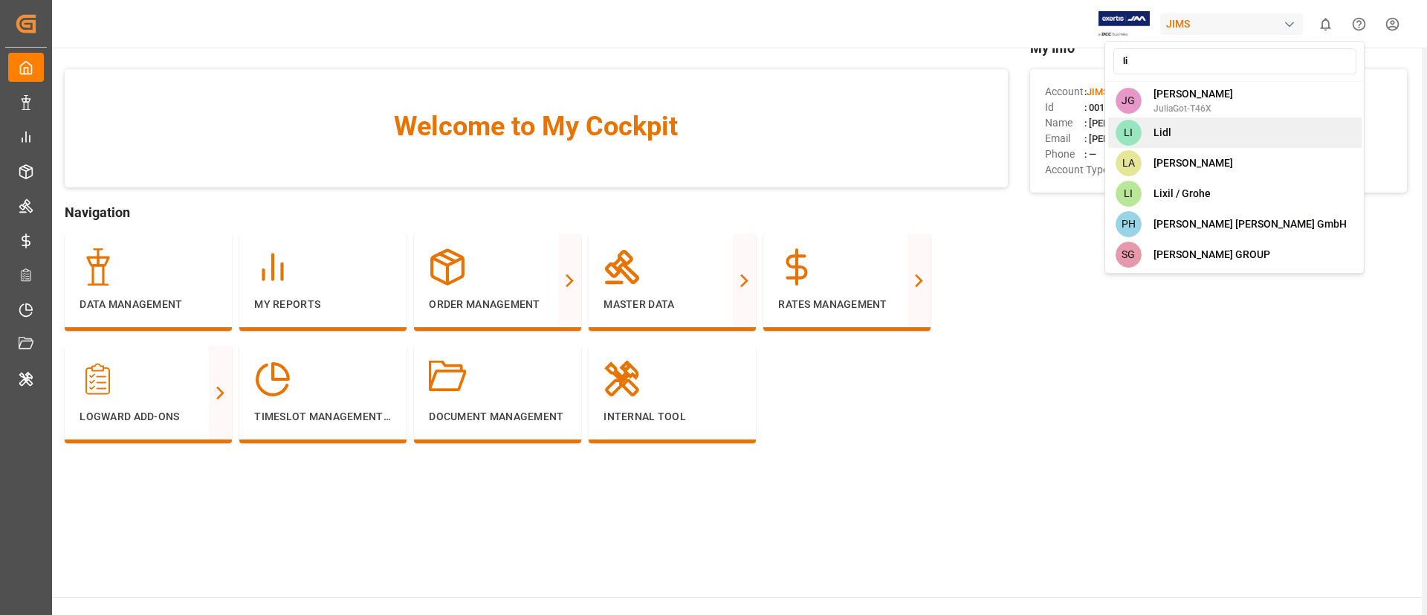
type input "li"
click at [1214, 135] on div "LI Lidl" at bounding box center [1234, 132] width 253 height 30
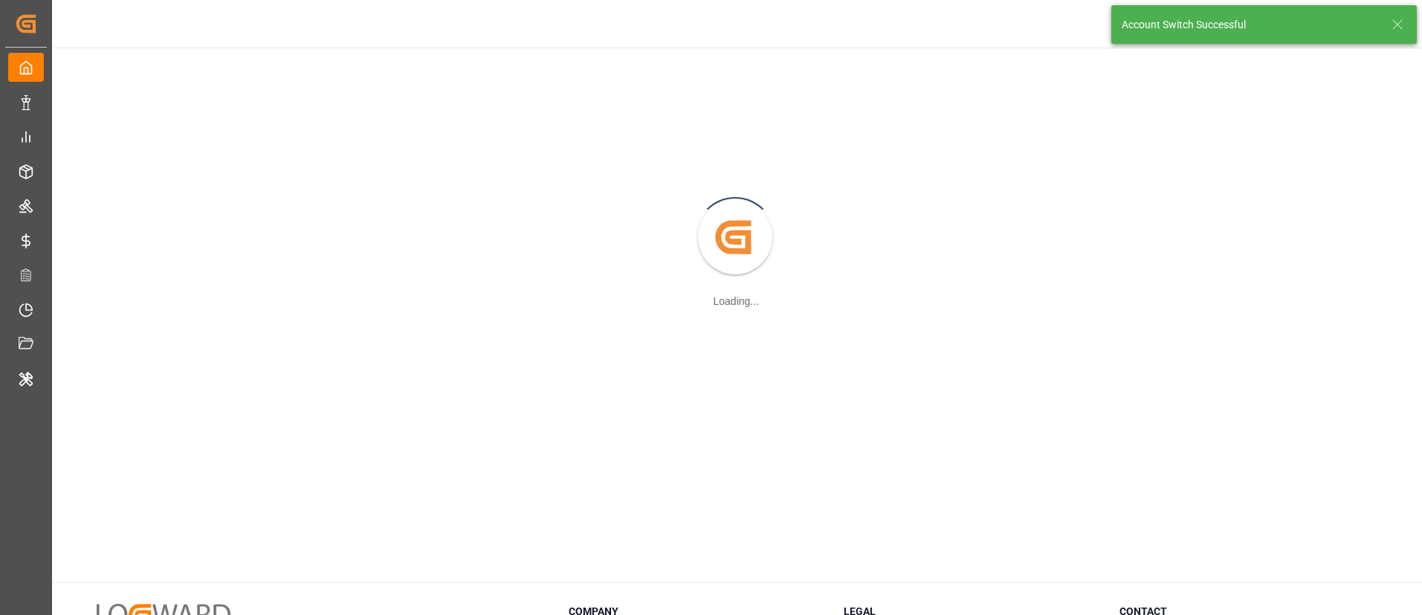
scroll to position [10, 0]
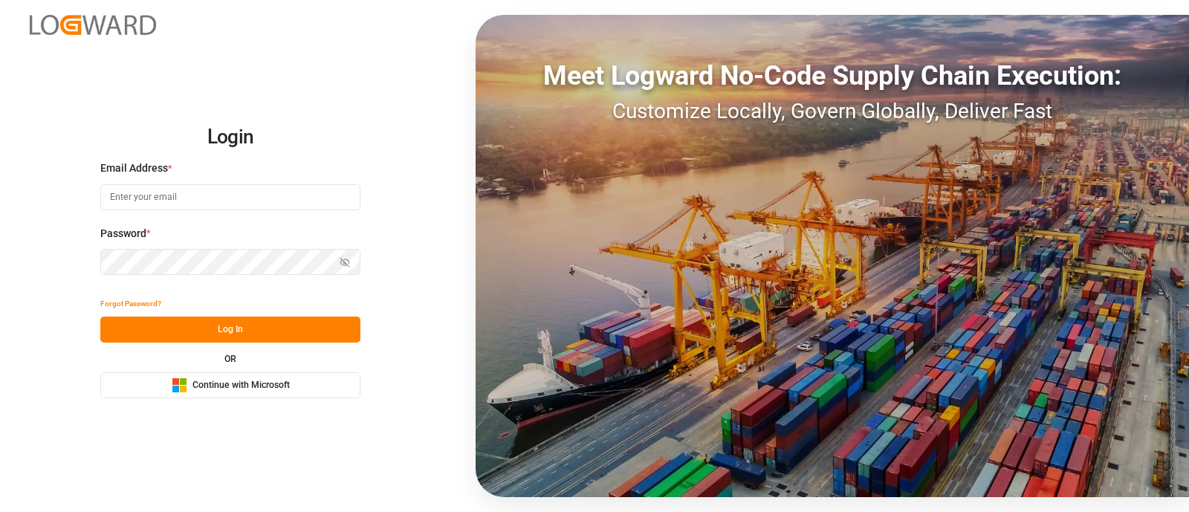
click at [201, 387] on span "Continue with Microsoft" at bounding box center [241, 385] width 97 height 13
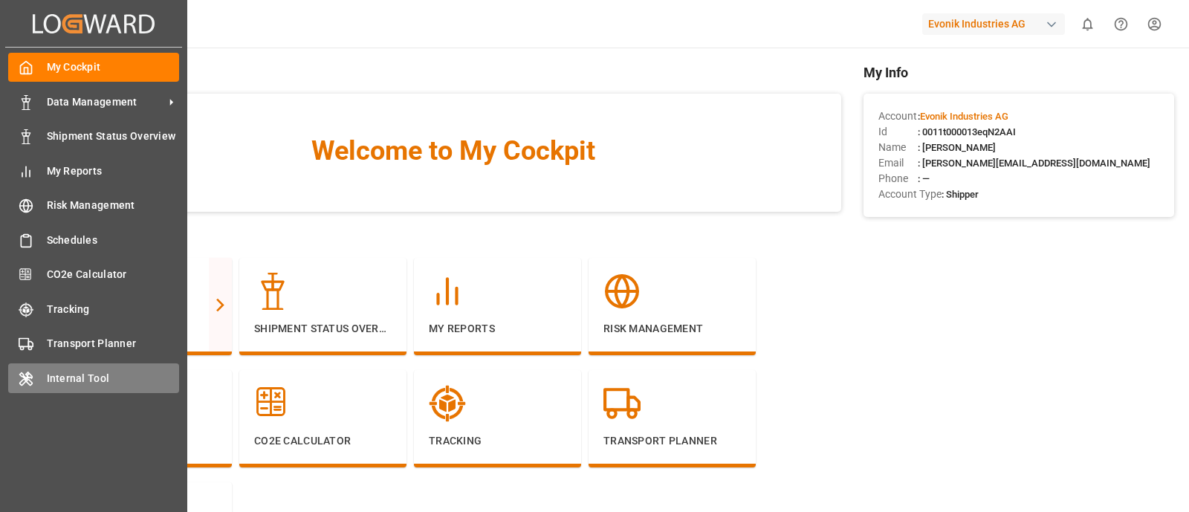
click at [71, 381] on span "Internal Tool" at bounding box center [113, 379] width 133 height 16
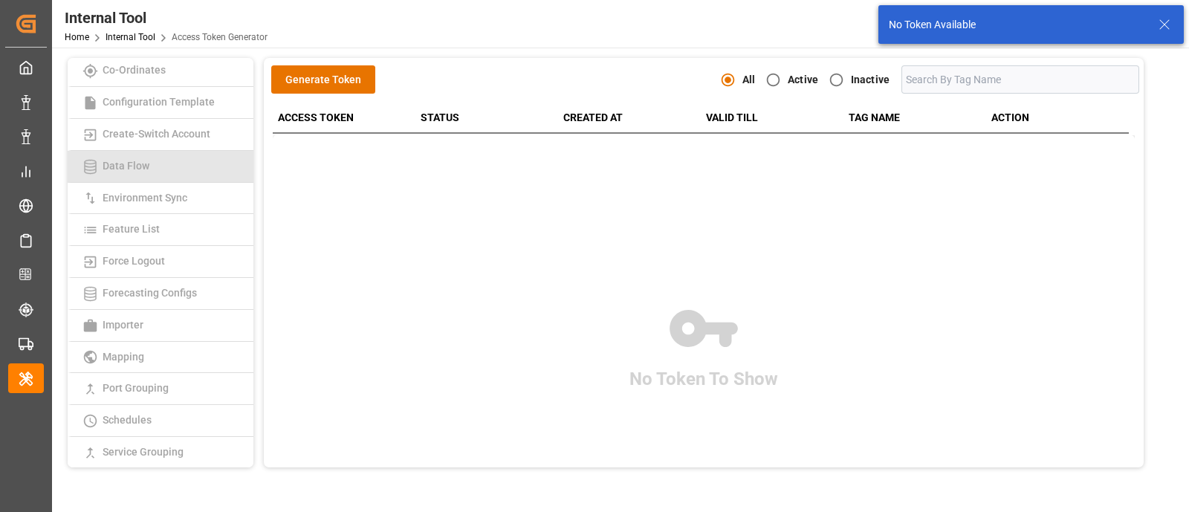
scroll to position [97, 0]
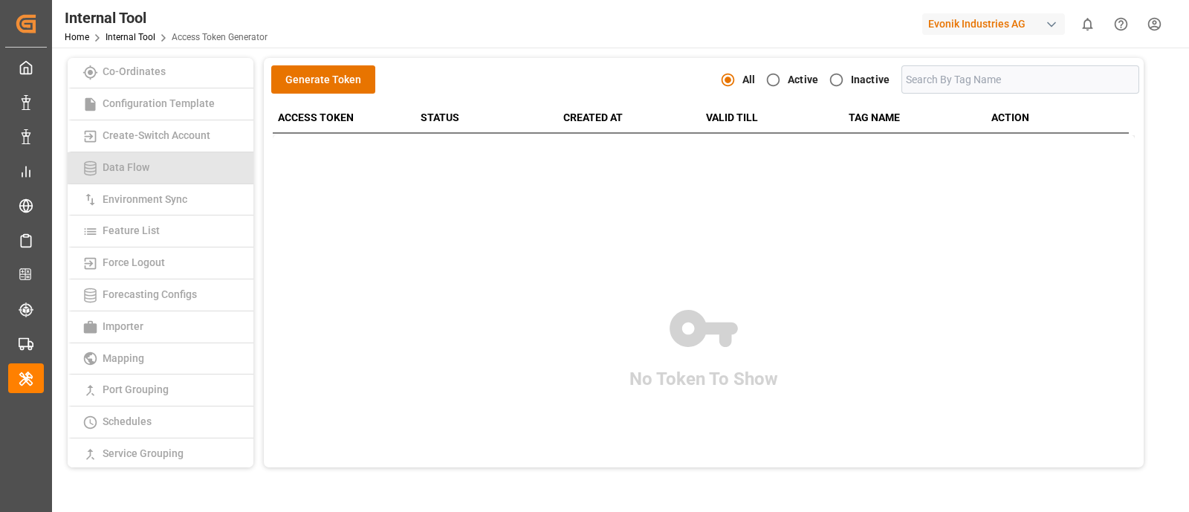
click at [159, 271] on link "Force Logout" at bounding box center [161, 264] width 186 height 32
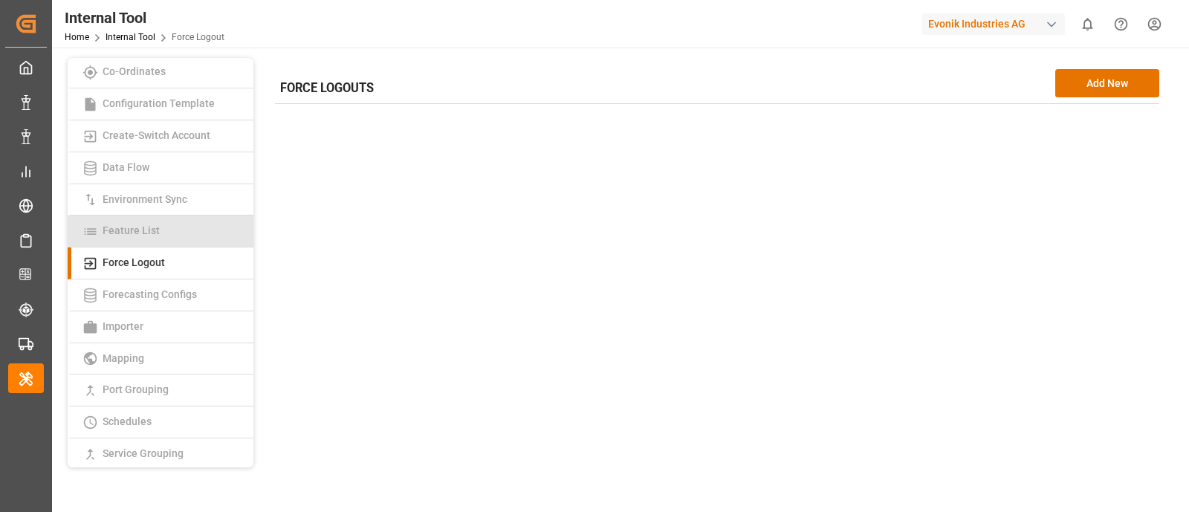
click at [193, 232] on link "Feature List" at bounding box center [161, 232] width 186 height 32
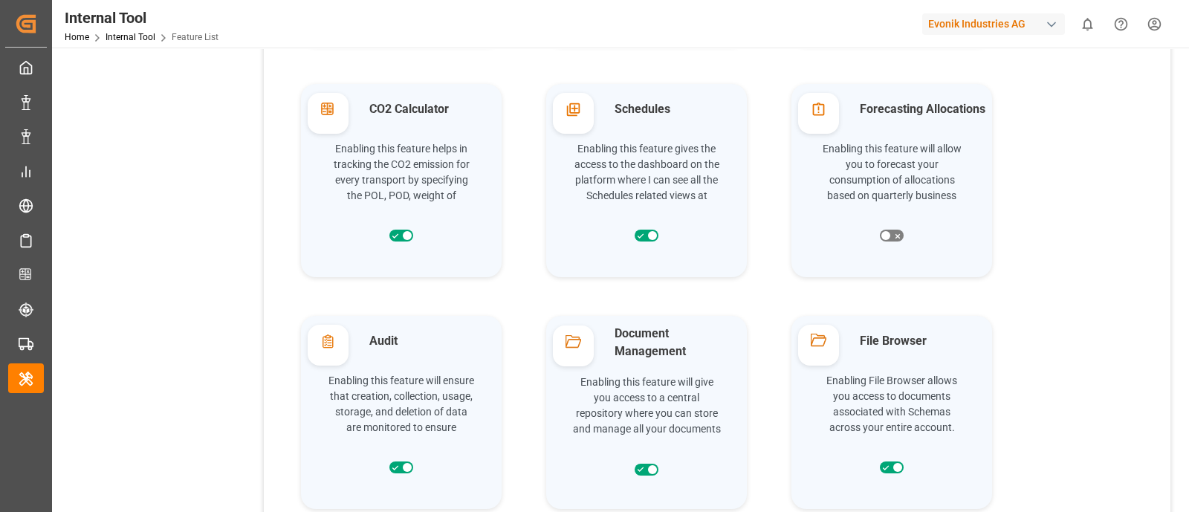
scroll to position [1467, 0]
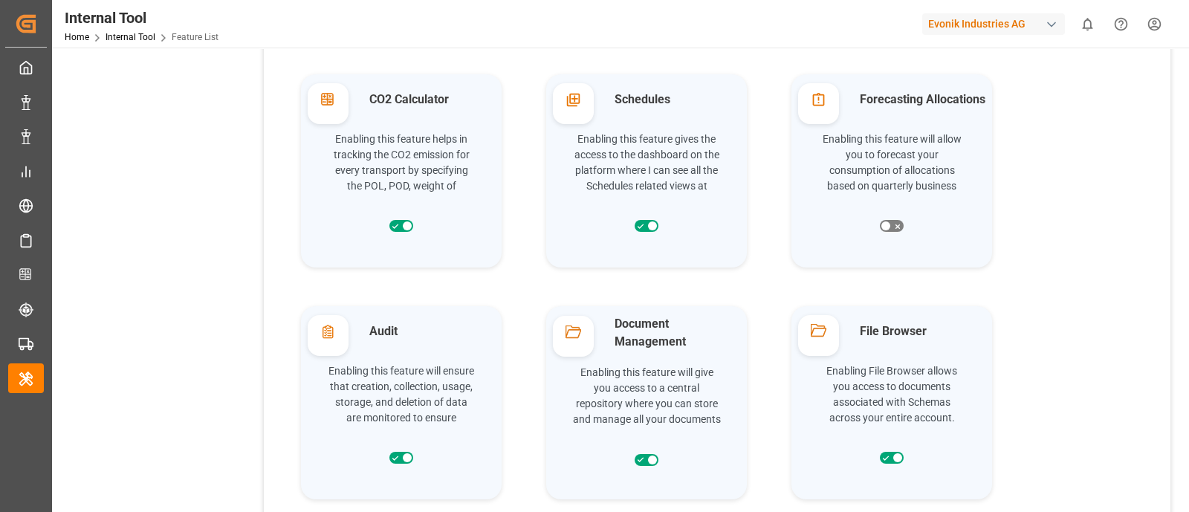
click at [333, 105] on icon at bounding box center [328, 100] width 16 height 16
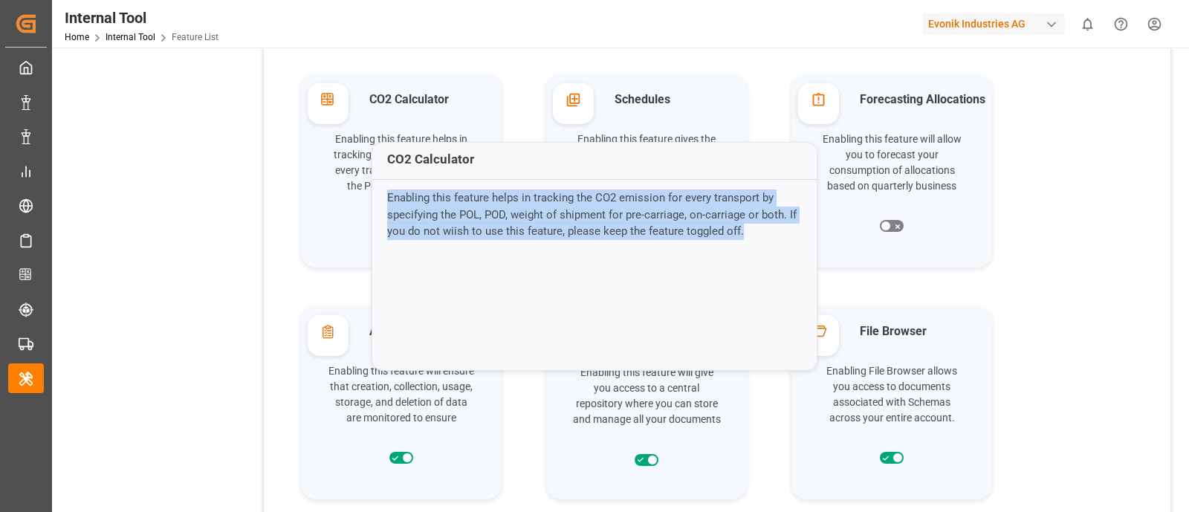
drag, startPoint x: 749, startPoint y: 233, endPoint x: 381, endPoint y: 184, distance: 371.8
click at [381, 184] on p "Enabling this feature helps in tracking the CO2 emission for every transport by…" at bounding box center [594, 223] width 445 height 83
copy p "Enabling this feature helps in tracking the CO2 emission for every transport by…"
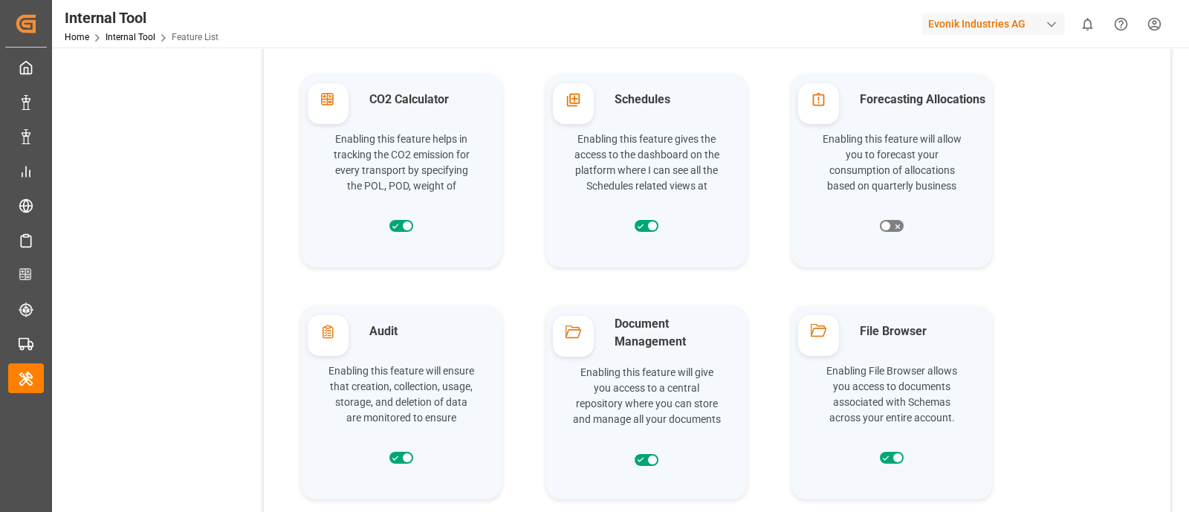
click at [1153, 222] on div "Feature List UPDATE Row Format Enabling this feature allows to format any rows …" at bounding box center [717, 372] width 892 height 3548
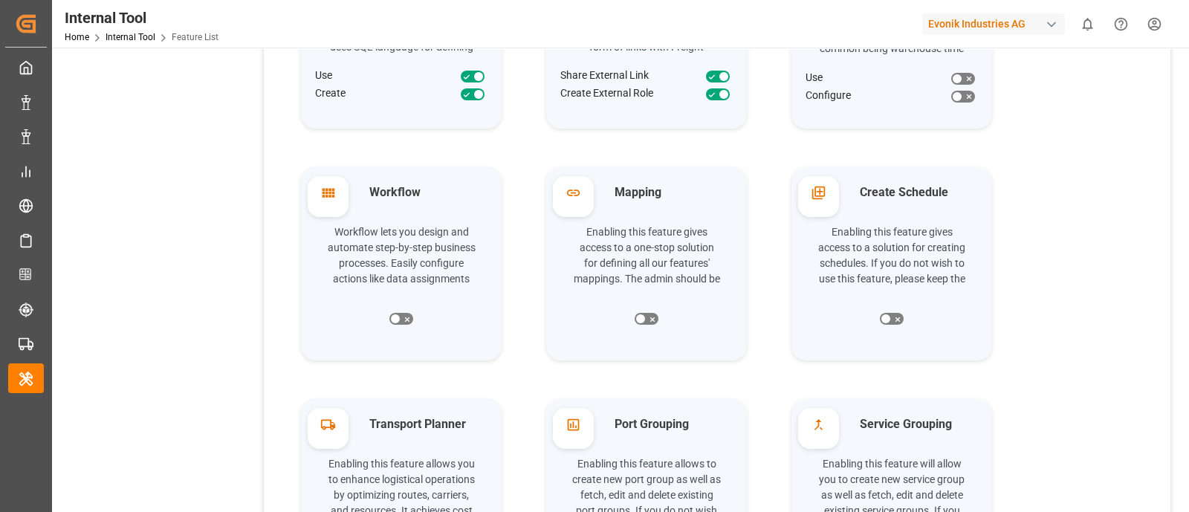
scroll to position [911, 0]
click at [329, 197] on icon at bounding box center [328, 193] width 13 height 9
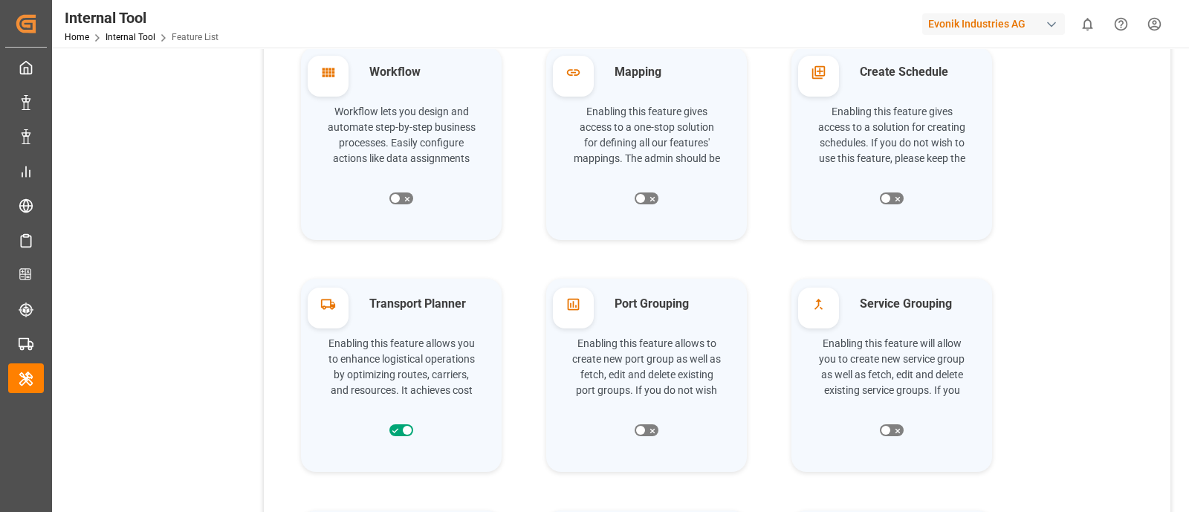
scroll to position [1033, 0]
click at [427, 302] on label "Transport Planner" at bounding box center [424, 302] width 146 height 18
click at [332, 307] on icon at bounding box center [328, 302] width 16 height 16
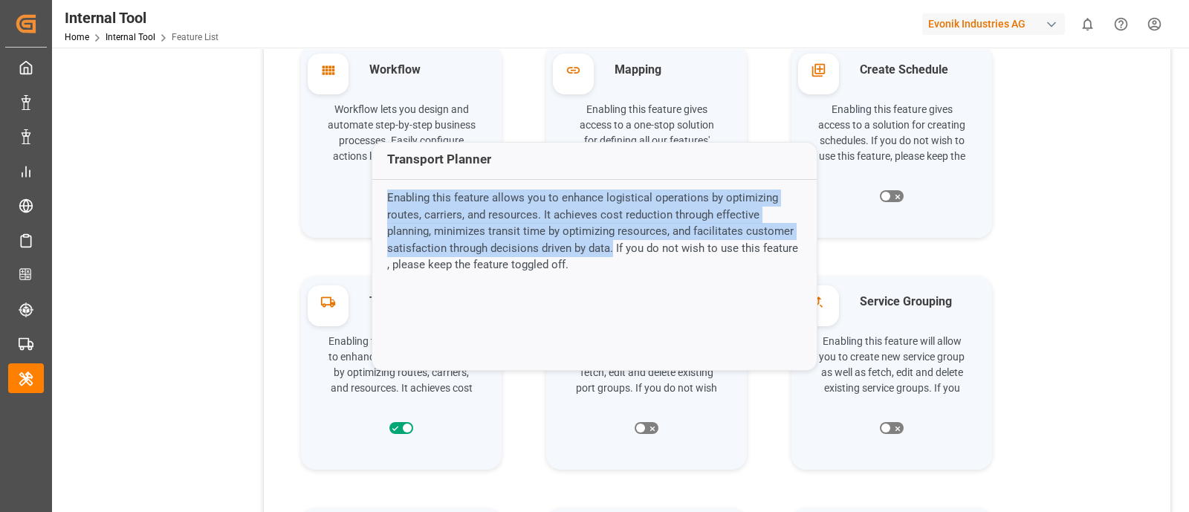
drag, startPoint x: 610, startPoint y: 247, endPoint x: 381, endPoint y: 185, distance: 237.8
click at [381, 185] on p "Enabling this feature allows you to enhance logistical operations by optimizing…" at bounding box center [594, 223] width 445 height 83
copy p "Enabling this feature allows you to enhance logistical operations by optimizing…"
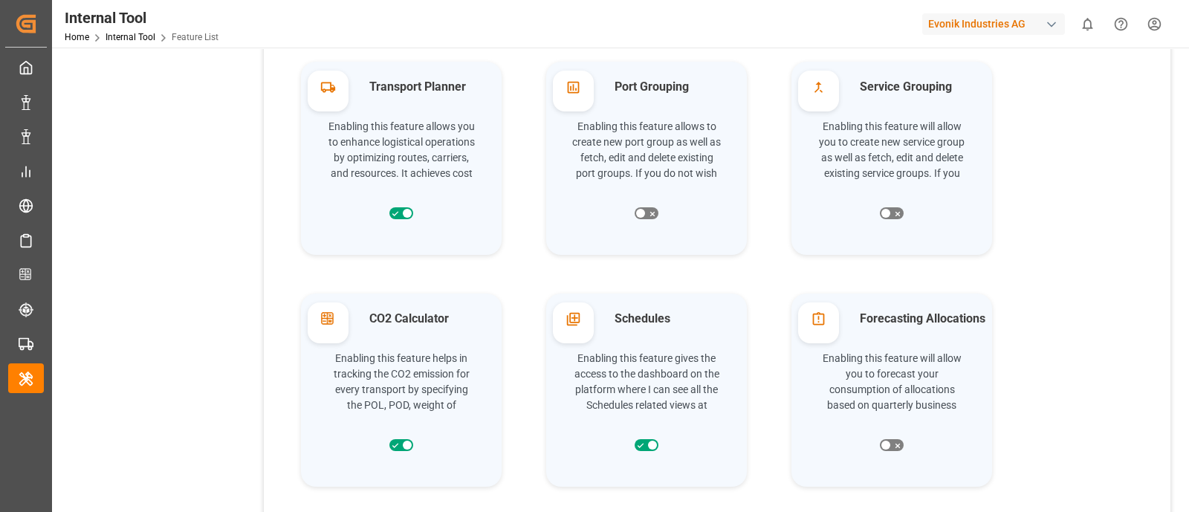
scroll to position [1264, 0]
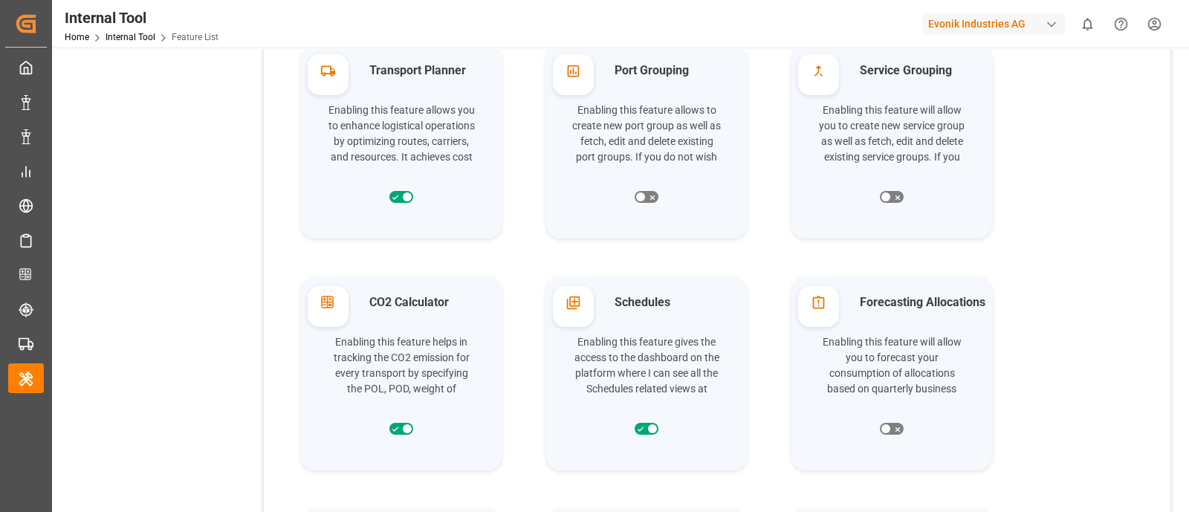
click at [580, 300] on icon at bounding box center [574, 303] width 16 height 16
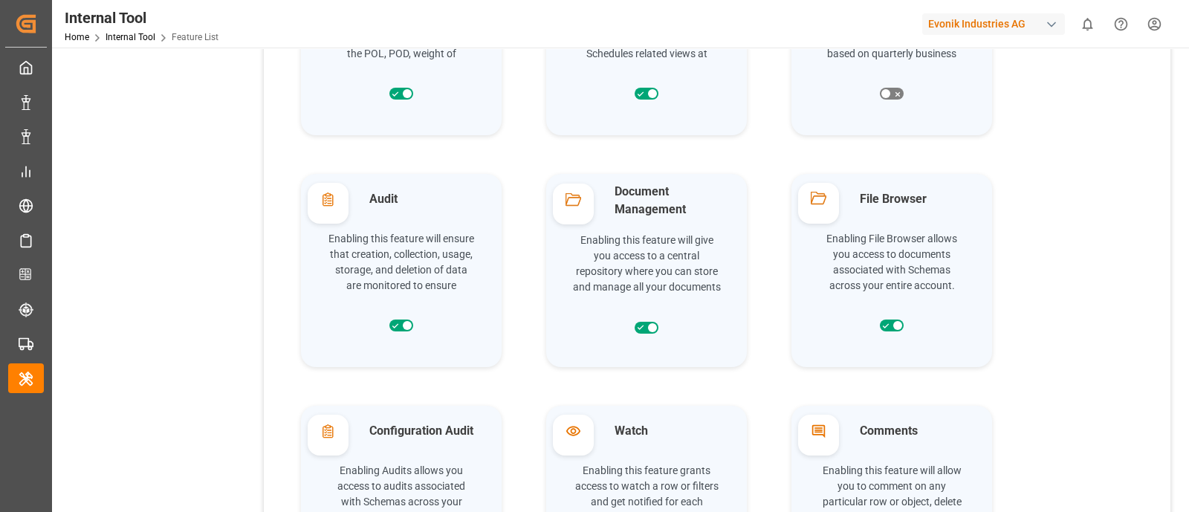
scroll to position [1601, 0]
click at [581, 193] on div at bounding box center [573, 199] width 23 height 16
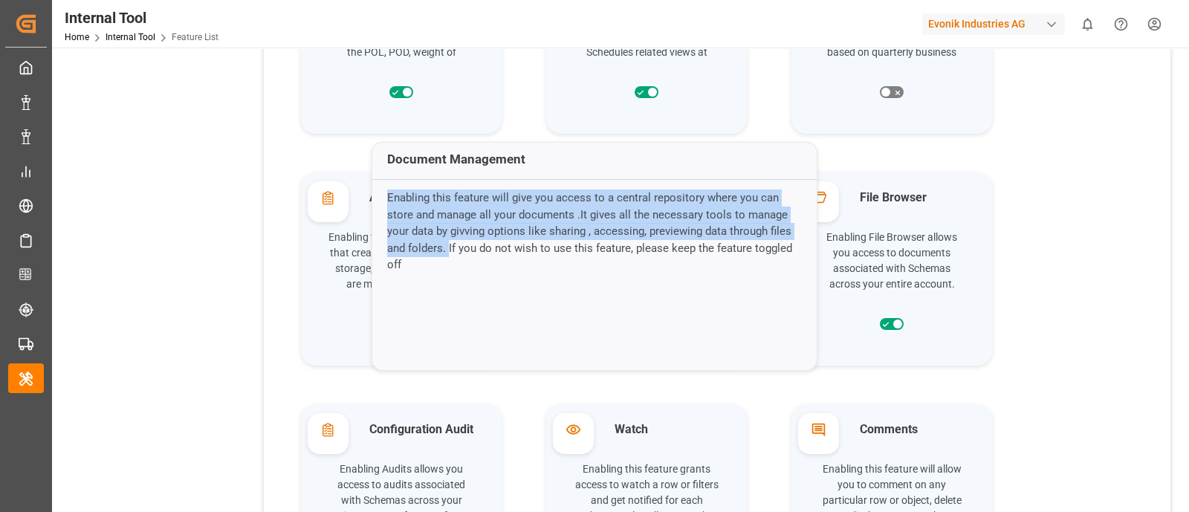
drag, startPoint x: 425, startPoint y: 246, endPoint x: 384, endPoint y: 202, distance: 60.0
click at [384, 202] on p "Enabling this feature will give you access to a central repository where you ca…" at bounding box center [594, 223] width 445 height 83
copy p "Enabling this feature will give you access to a central repository where you ca…"
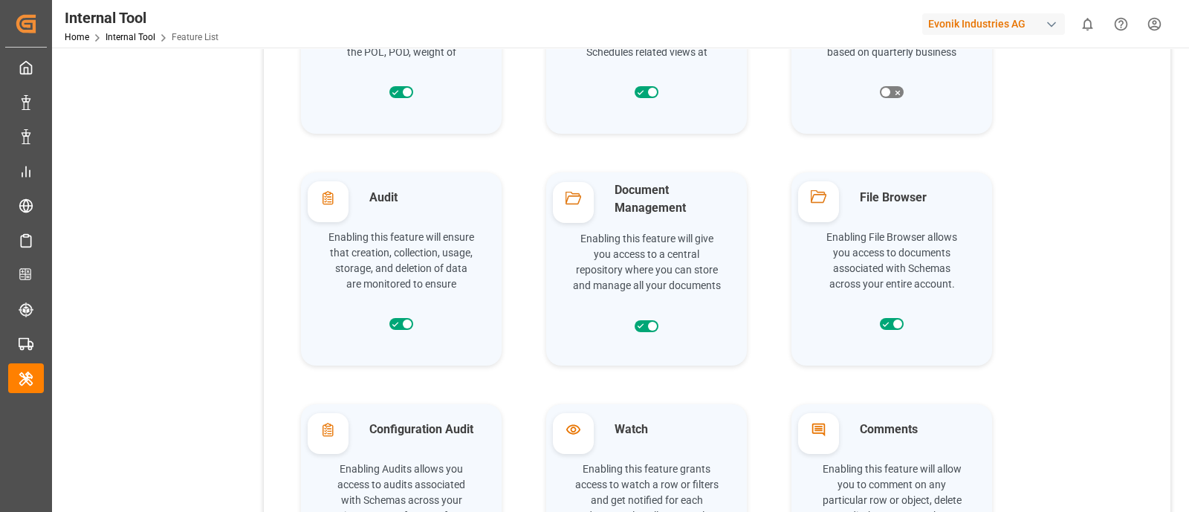
click at [1032, 146] on div "Row Format Enabling this feature allows to format any rows in schema as per cho…" at bounding box center [717, 265] width 870 height 3471
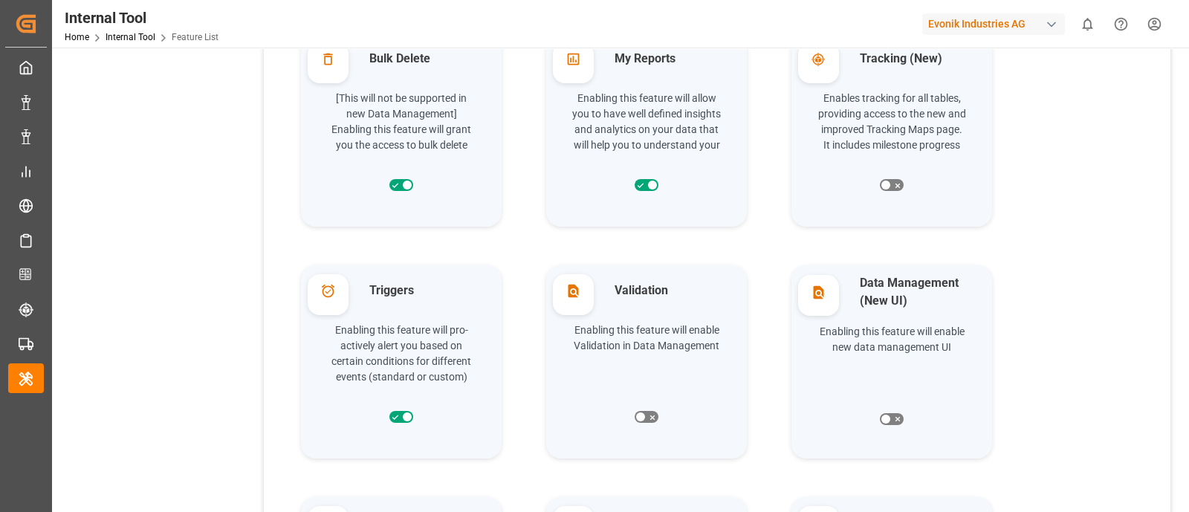
scroll to position [2437, 0]
click at [572, 62] on icon at bounding box center [573, 58] width 12 height 12
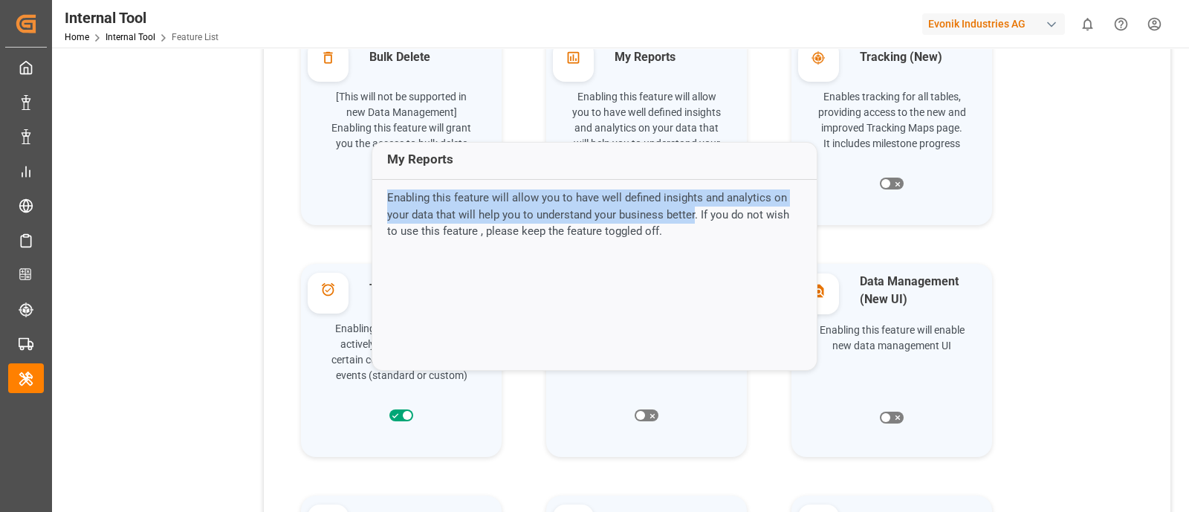
drag, startPoint x: 692, startPoint y: 213, endPoint x: 383, endPoint y: 193, distance: 309.9
click at [383, 193] on p "Enabling this feature will allow you to have well defined insights and analytic…" at bounding box center [594, 223] width 445 height 83
copy p "Enabling this feature will allow you to have well defined insights and analytic…"
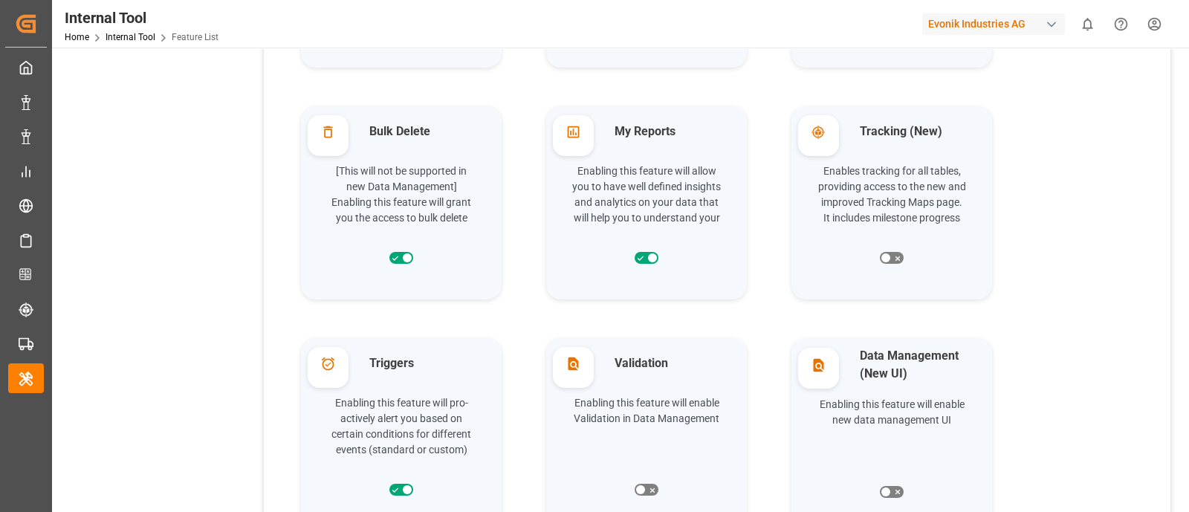
click at [828, 139] on div at bounding box center [818, 131] width 41 height 33
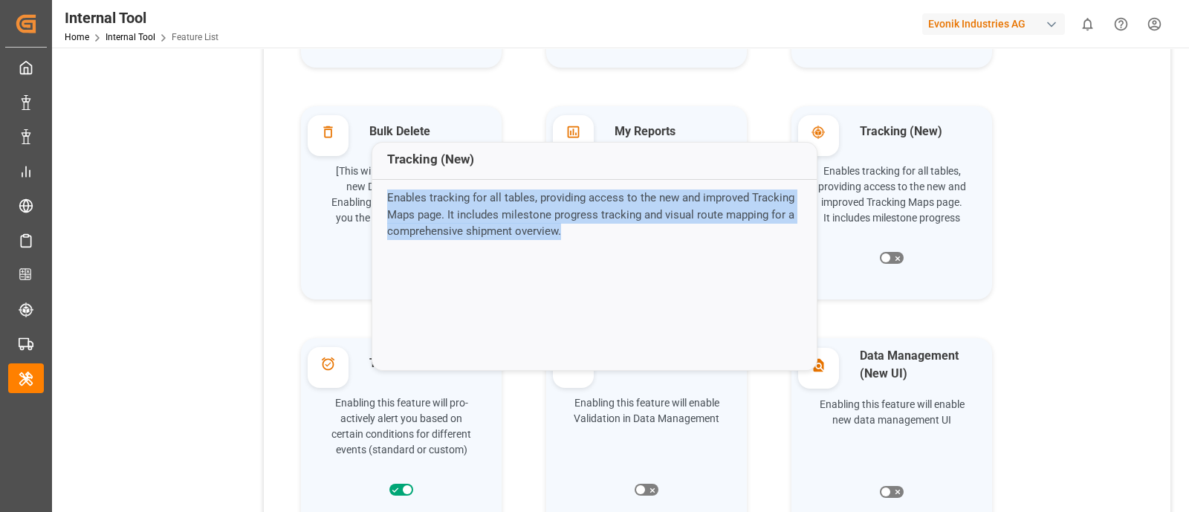
drag, startPoint x: 575, startPoint y: 227, endPoint x: 385, endPoint y: 187, distance: 193.8
click at [385, 187] on p "Enables tracking for all tables, providing access to the new and improved Track…" at bounding box center [594, 223] width 445 height 83
copy p "Enables tracking for all tables, providing access to the new and improved Track…"
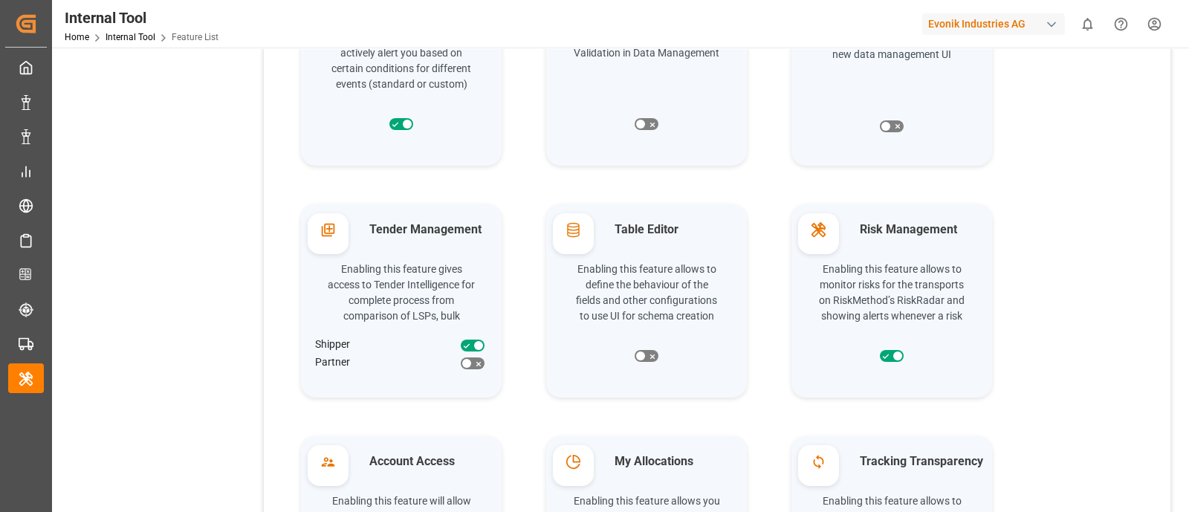
scroll to position [2730, 0]
click at [338, 232] on div at bounding box center [328, 230] width 41 height 34
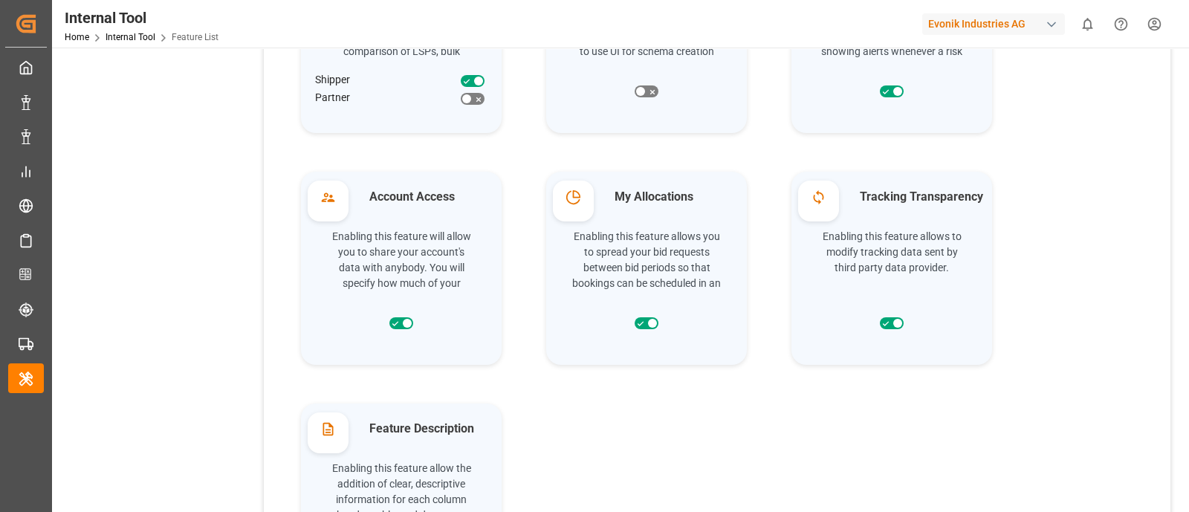
scroll to position [2980, 0]
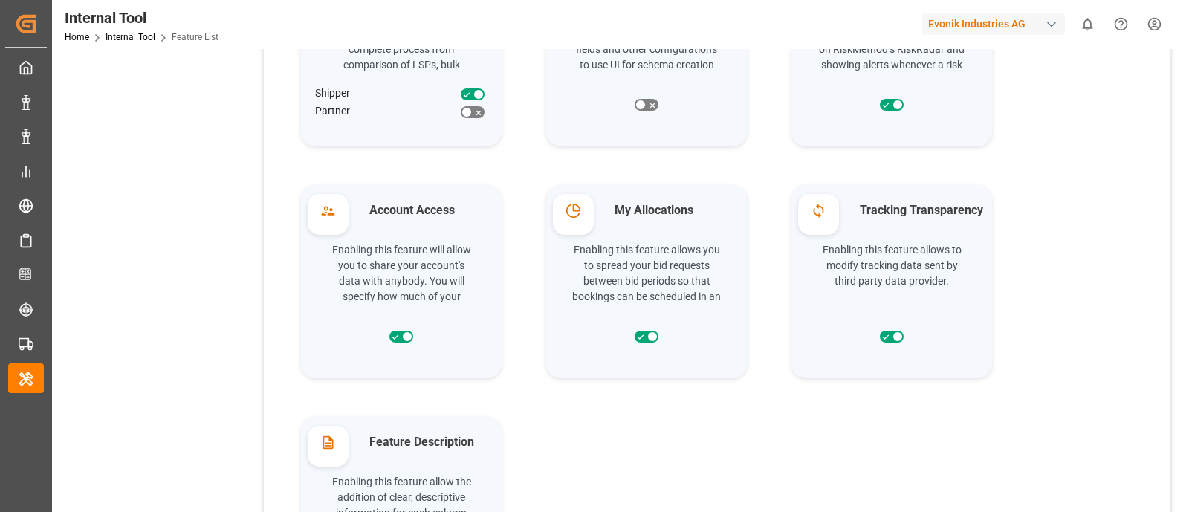
click at [695, 266] on div "Enabling this feature allows you to spread your bid requests between bid period…" at bounding box center [647, 271] width 164 height 65
click at [573, 207] on icon at bounding box center [576, 207] width 7 height 7
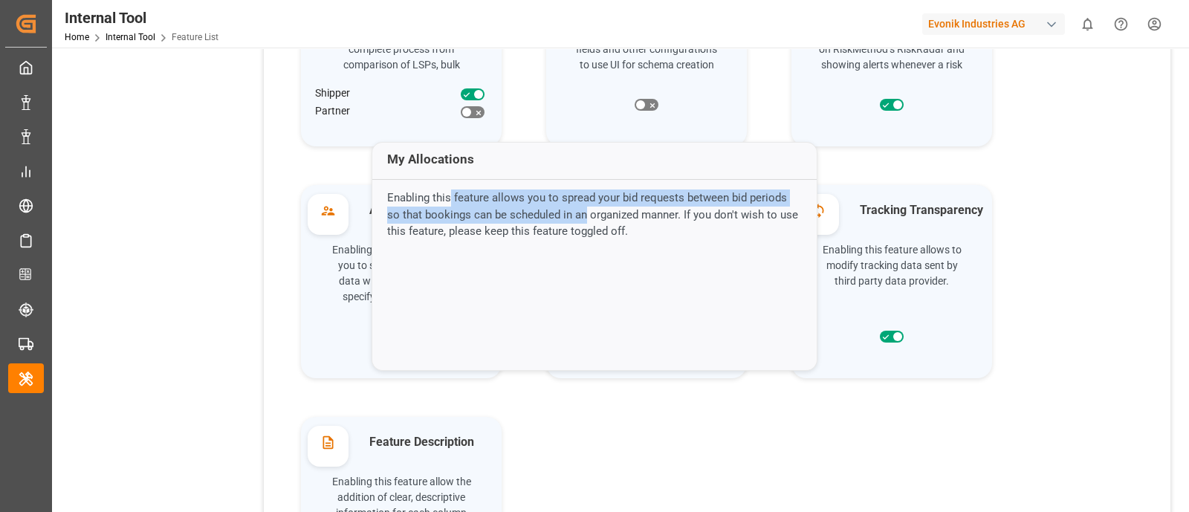
drag, startPoint x: 452, startPoint y: 195, endPoint x: 571, endPoint y: 210, distance: 119.9
click at [571, 210] on p "Enabling this feature allows you to spread your bid requests between bid period…" at bounding box center [594, 223] width 445 height 83
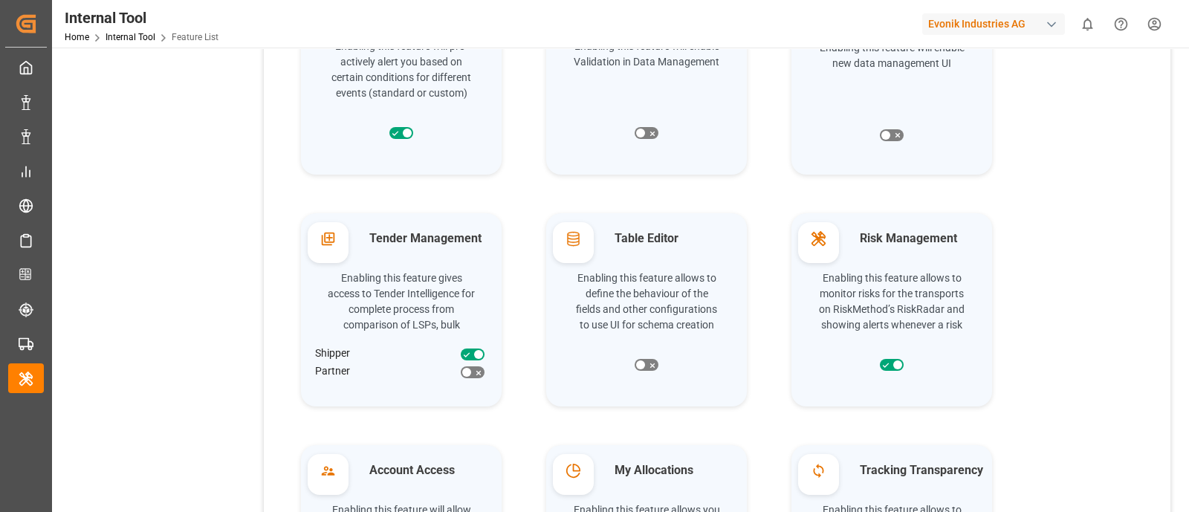
scroll to position [2703, 0]
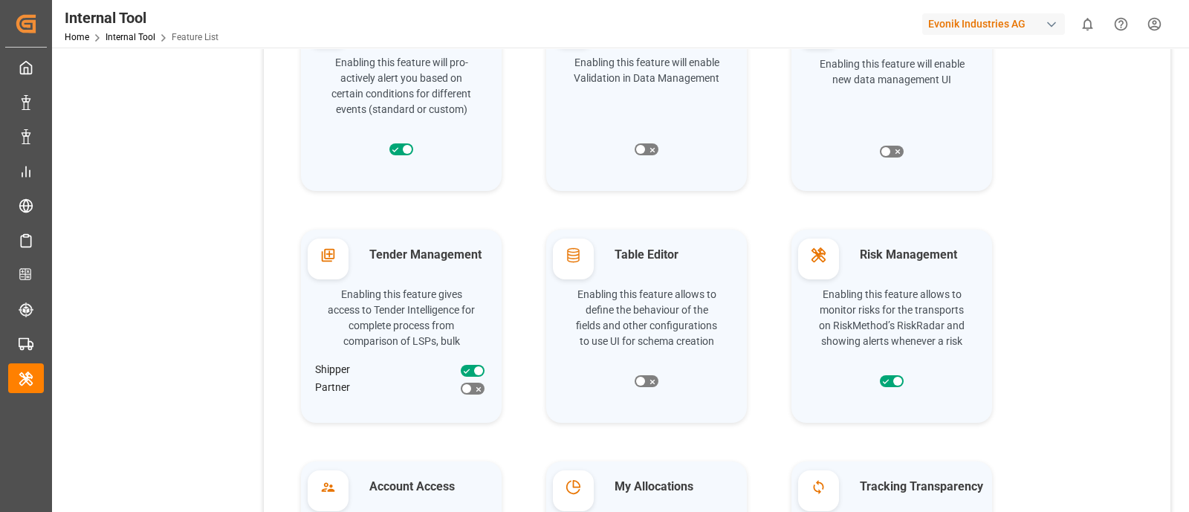
click at [330, 261] on icon at bounding box center [327, 255] width 13 height 13
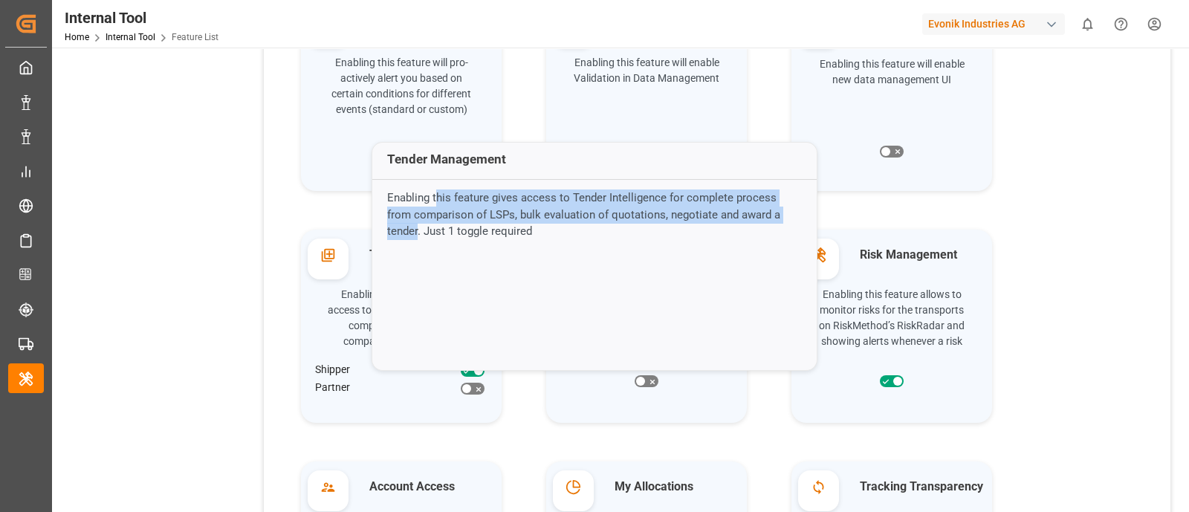
drag, startPoint x: 435, startPoint y: 195, endPoint x: 784, endPoint y: 216, distance: 350.0
click at [784, 216] on p "Enabling this feature gives access to Tender Intelligence for complete process …" at bounding box center [594, 223] width 445 height 83
copy p "his feature gives access to Tender Intelligence for complete process from compa…"
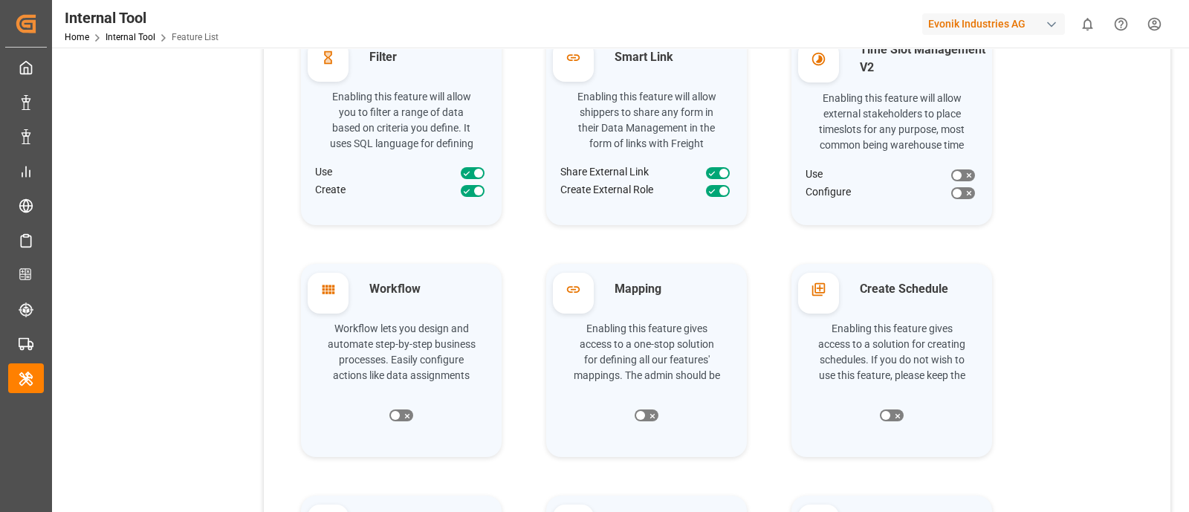
scroll to position [813, 0]
click at [414, 366] on div "Workflow lets you design and automate step-by-step business processes. Easily c…" at bounding box center [402, 350] width 164 height 65
click at [333, 292] on icon at bounding box center [328, 290] width 13 height 9
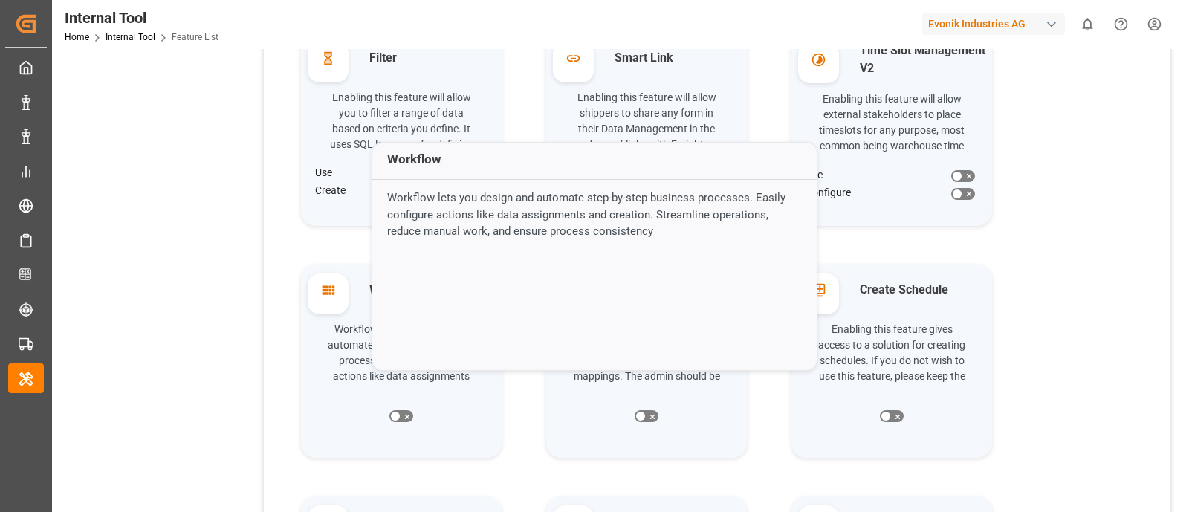
click at [619, 227] on p "Workflow lets you design and automate step-by-step business processes. Easily c…" at bounding box center [594, 223] width 445 height 83
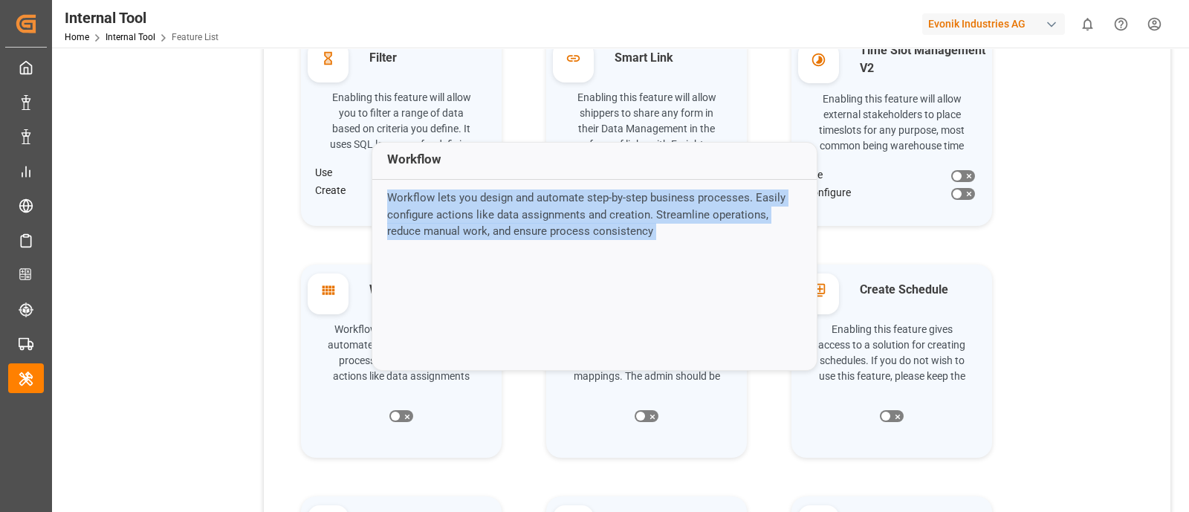
drag, startPoint x: 619, startPoint y: 227, endPoint x: 394, endPoint y: 195, distance: 227.5
click at [394, 195] on p "Workflow lets you design and automate step-by-step business processes. Easily c…" at bounding box center [594, 223] width 445 height 83
copy p "Workflow lets you design and automate step-by-step business processes. Easily c…"
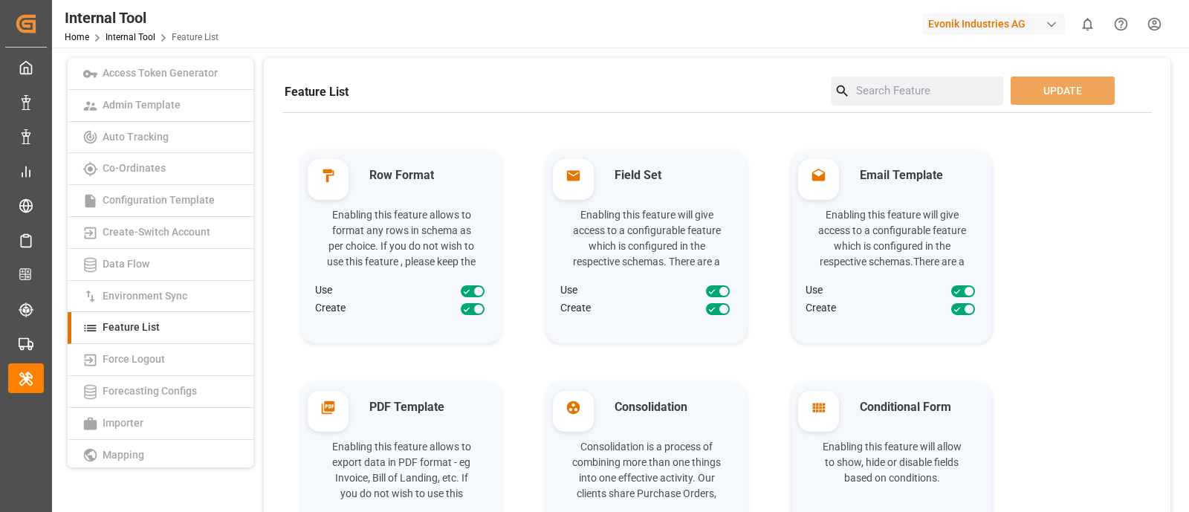
click at [931, 29] on div "Evonik Industries AG" at bounding box center [993, 24] width 143 height 22
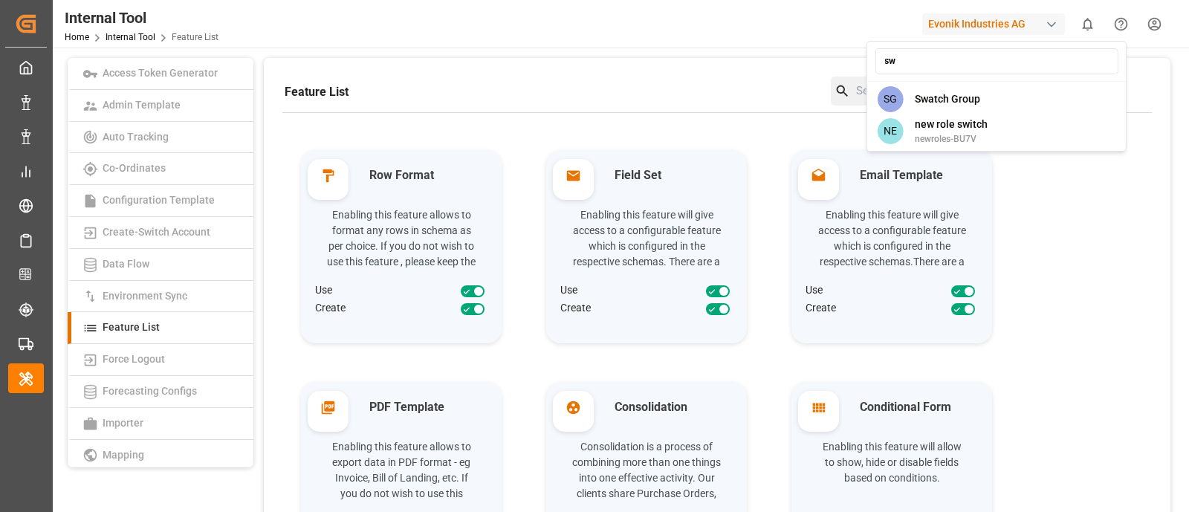
type input "s"
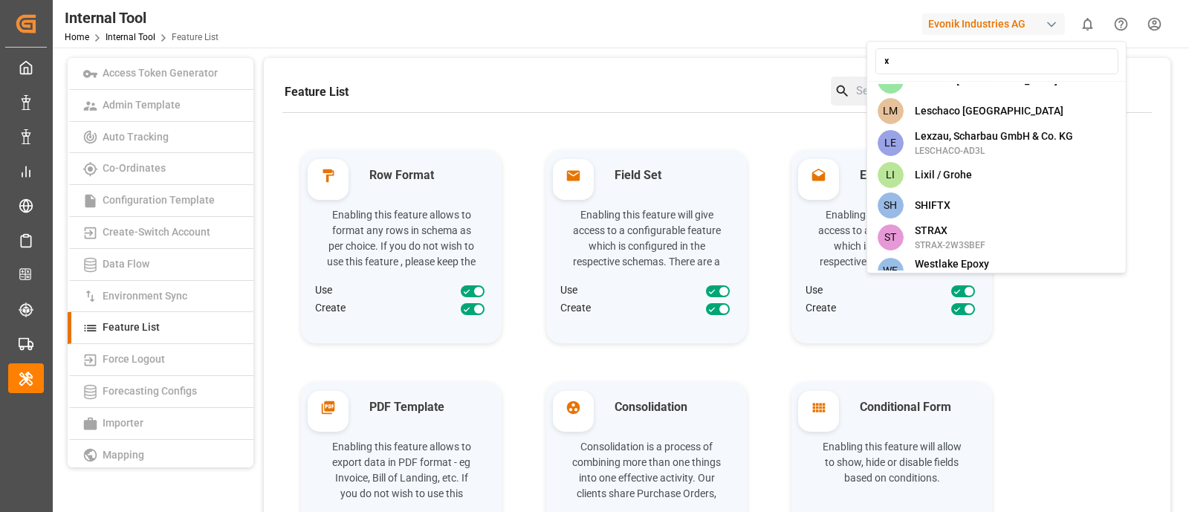
scroll to position [309, 0]
type input "x"
click at [989, 194] on div "SH SHIFTX" at bounding box center [996, 204] width 253 height 30
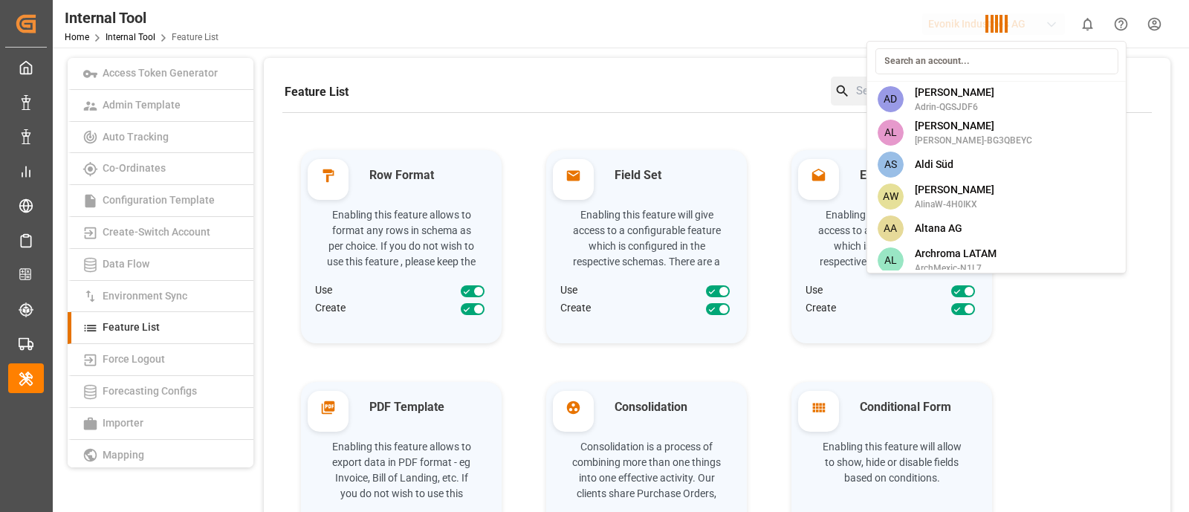
scroll to position [6416, 0]
